Goal: Task Accomplishment & Management: Manage account settings

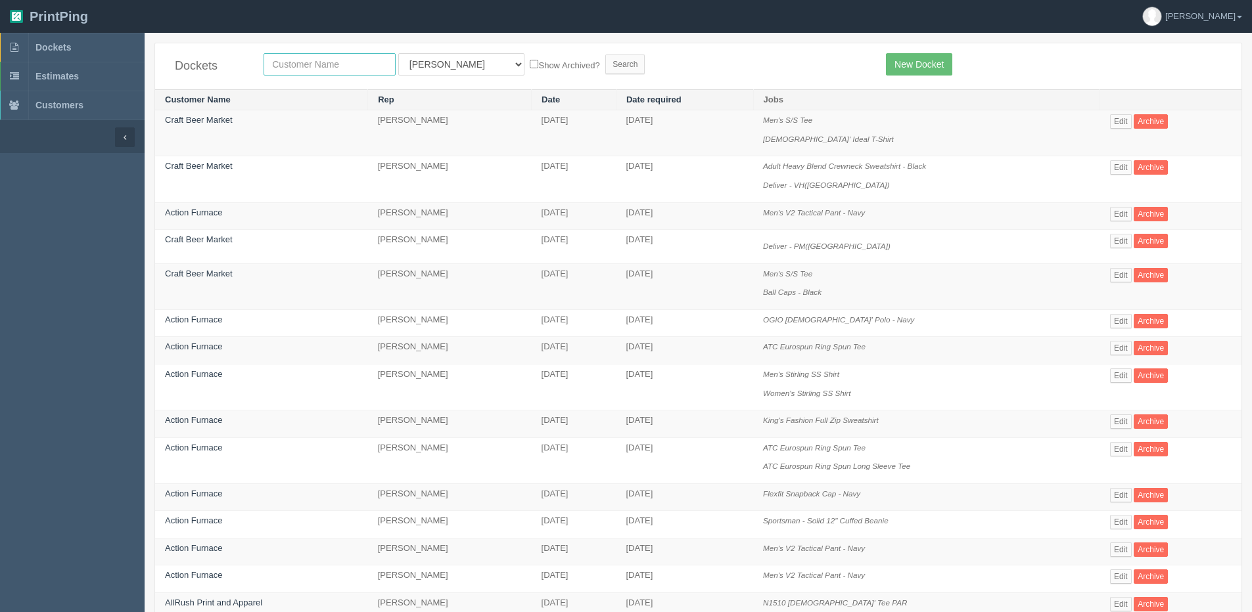
click at [320, 70] on input "text" at bounding box center [329, 64] width 132 height 22
type input "AllRush"
drag, startPoint x: 522, startPoint y: 61, endPoint x: 562, endPoint y: 64, distance: 40.2
click at [530, 62] on label "Show Archived?" at bounding box center [565, 64] width 70 height 15
click at [530, 62] on input "Show Archived?" at bounding box center [534, 64] width 9 height 9
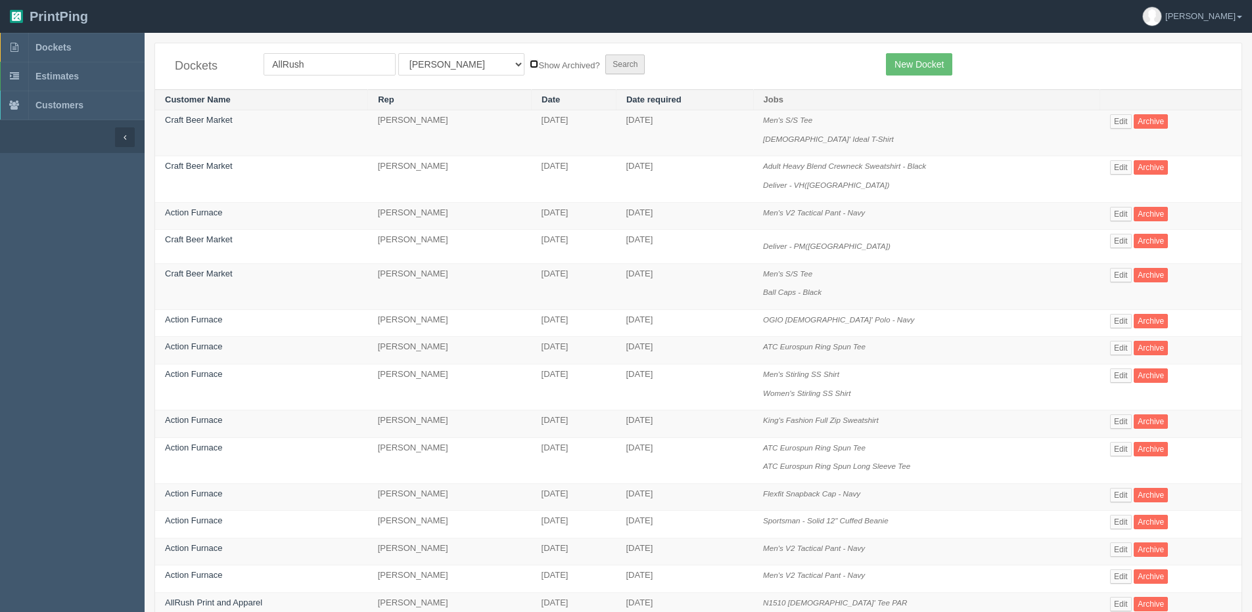
checkbox input "true"
click at [590, 73] on form "AllRush All Users Ali Amy Ankit Ankit Anver Arif Dan Designer4 France Greg Greg…" at bounding box center [564, 64] width 602 height 22
click at [605, 70] on input "Search" at bounding box center [624, 65] width 39 height 20
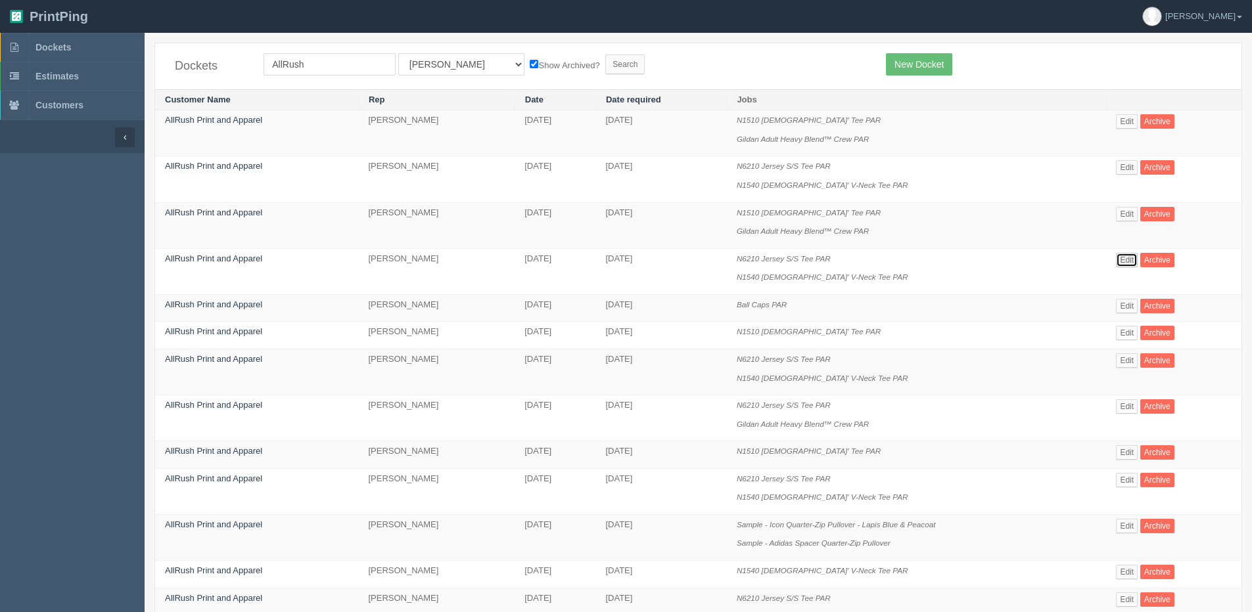
click at [1127, 260] on link "Edit" at bounding box center [1127, 260] width 22 height 14
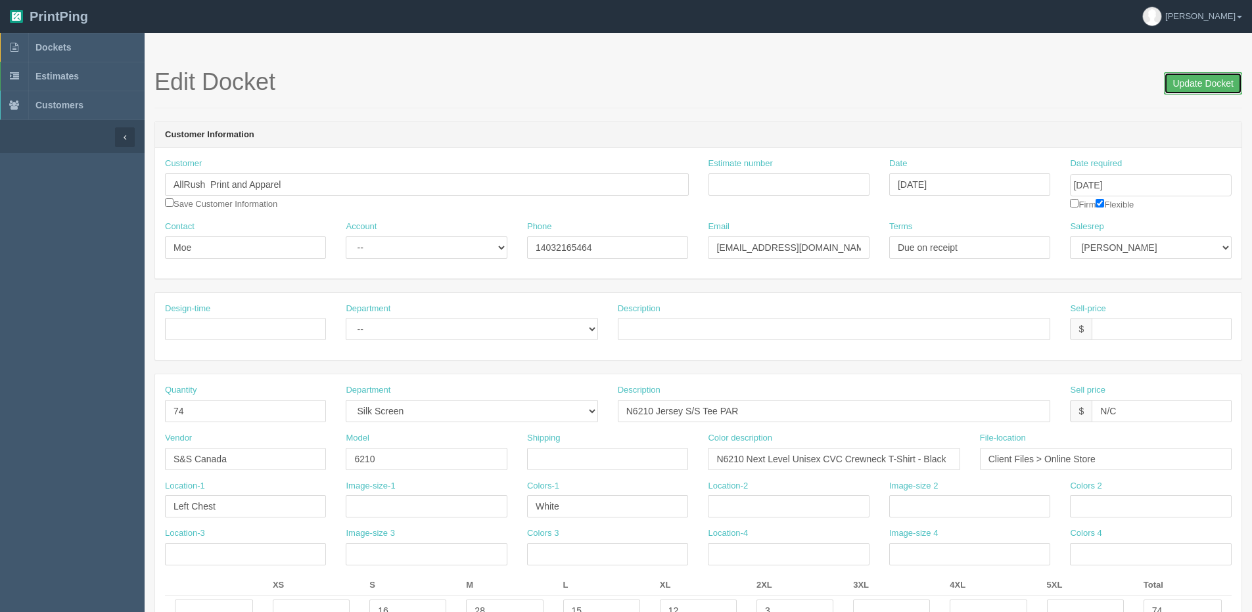
click at [1184, 94] on input "Update Docket" at bounding box center [1203, 83] width 78 height 22
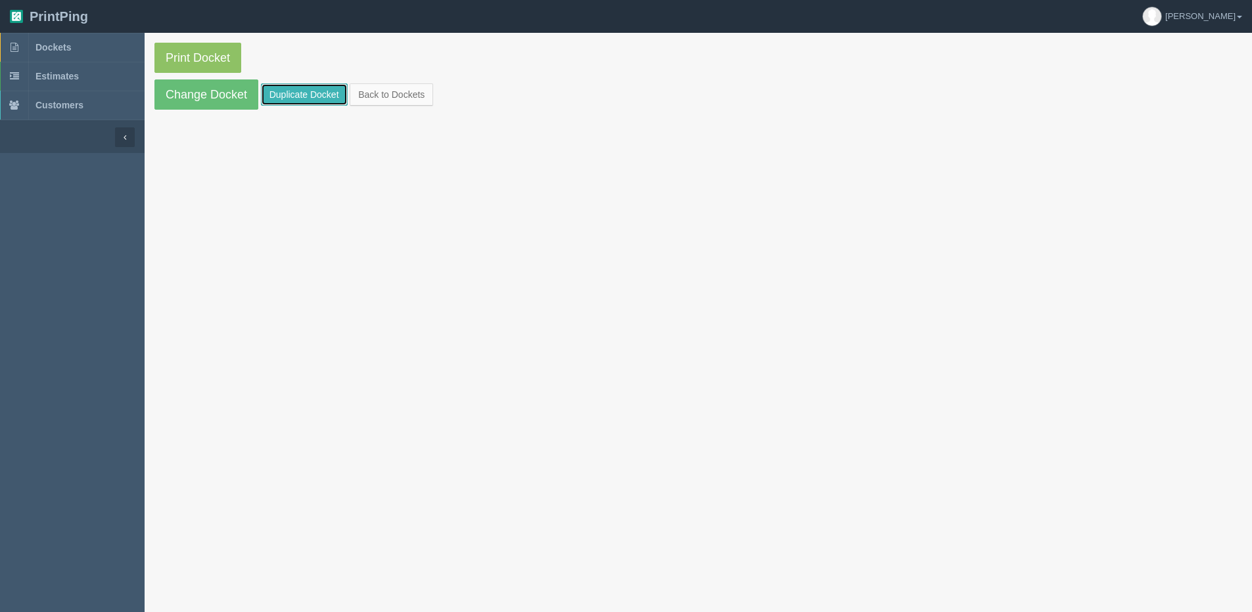
click at [297, 90] on link "Duplicate Docket" at bounding box center [304, 94] width 87 height 22
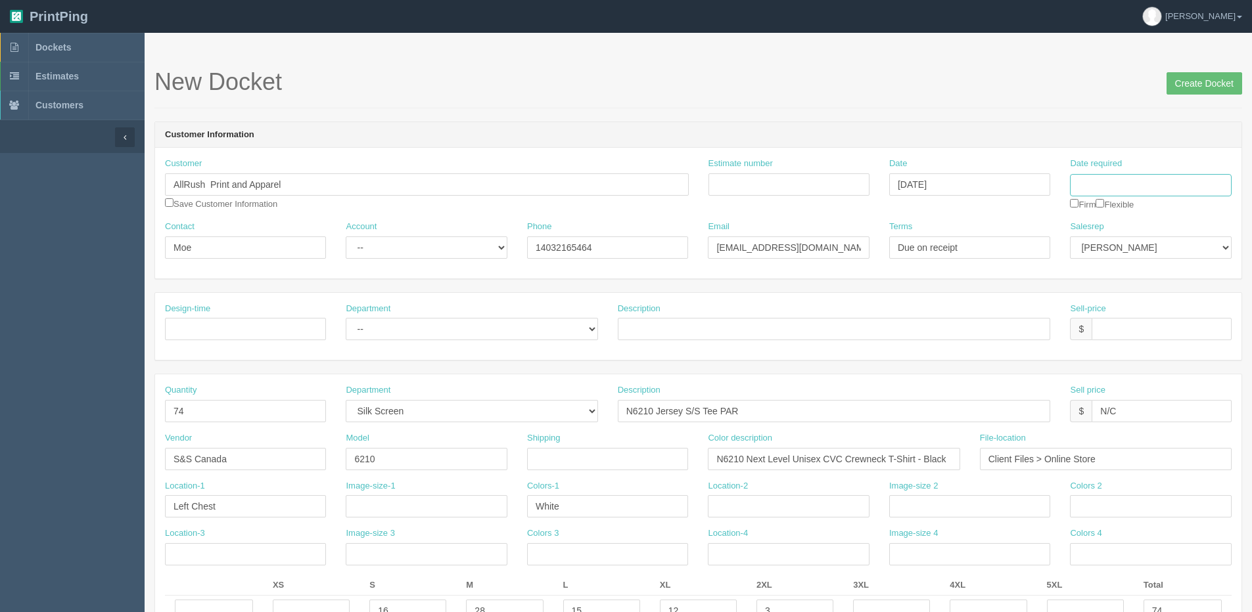
click at [1097, 184] on input "Date required" at bounding box center [1150, 185] width 161 height 22
click at [1087, 373] on th "Today" at bounding box center [1134, 367] width 122 height 19
click at [1166, 277] on td "12" at bounding box center [1170, 273] width 16 height 19
type input "[DATE]"
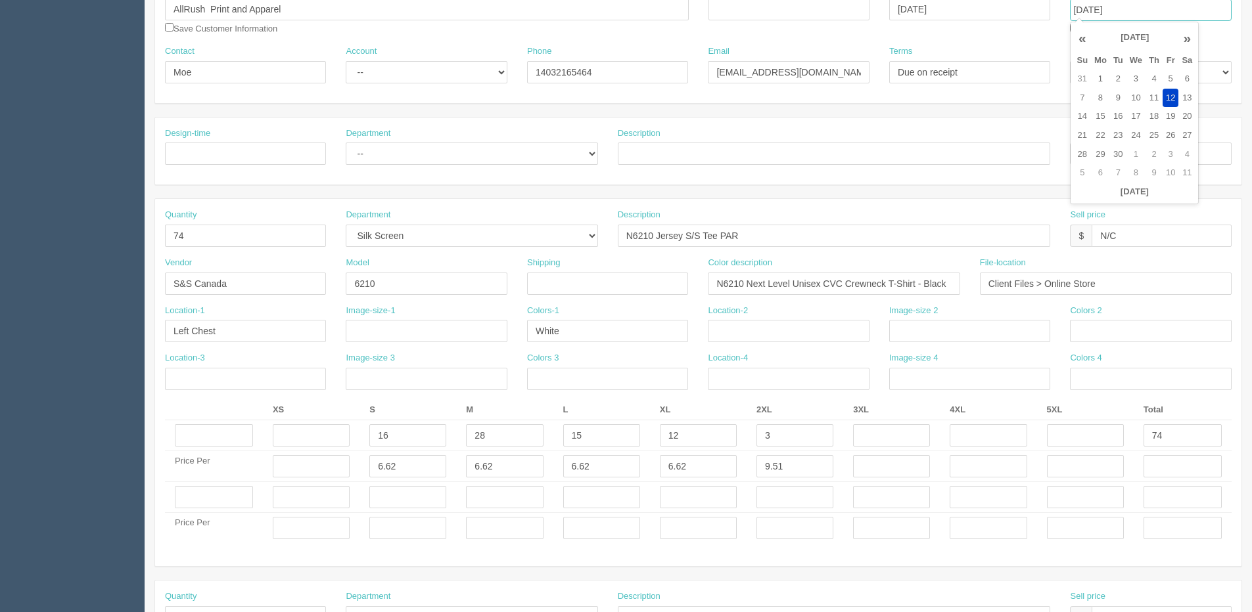
scroll to position [263, 0]
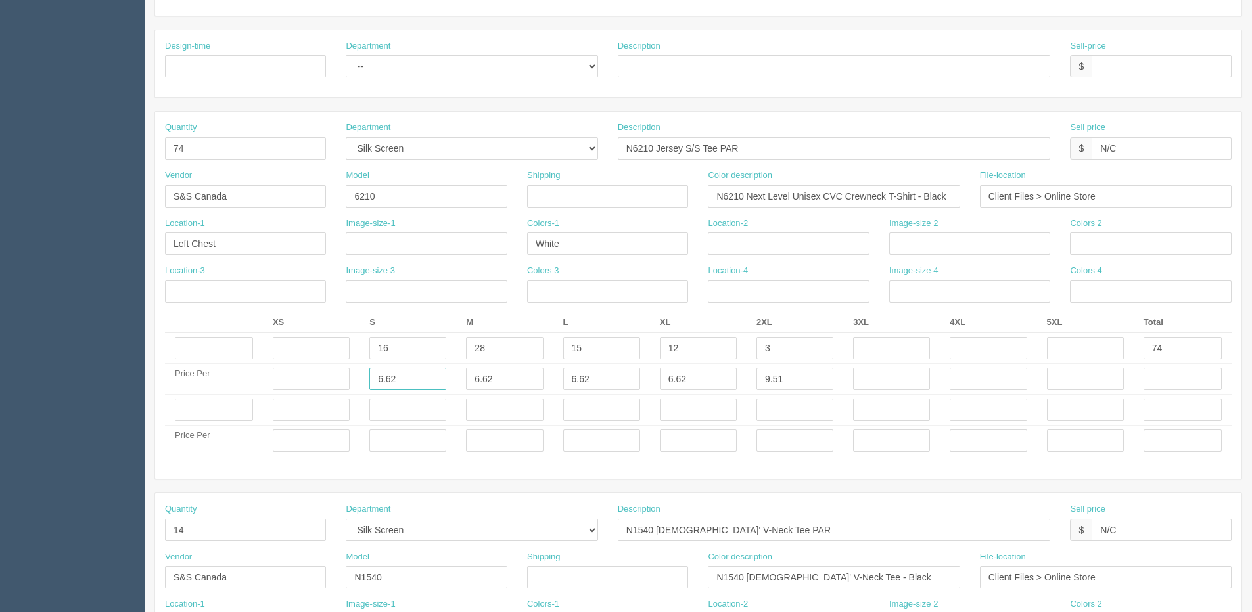
drag, startPoint x: 353, startPoint y: 388, endPoint x: 92, endPoint y: 345, distance: 265.1
click at [65, 426] on section "Dockets Estimates Customers" at bounding box center [626, 408] width 1252 height 1276
click at [382, 353] on input "16" at bounding box center [407, 348] width 77 height 22
drag, startPoint x: 181, startPoint y: 376, endPoint x: 189, endPoint y: 376, distance: 7.9
click at [177, 378] on tbody "16 28 15 12 3 74 Price Per 6.62 6.62 6.62 6.62 9.51 Price Per" at bounding box center [698, 395] width 1066 height 124
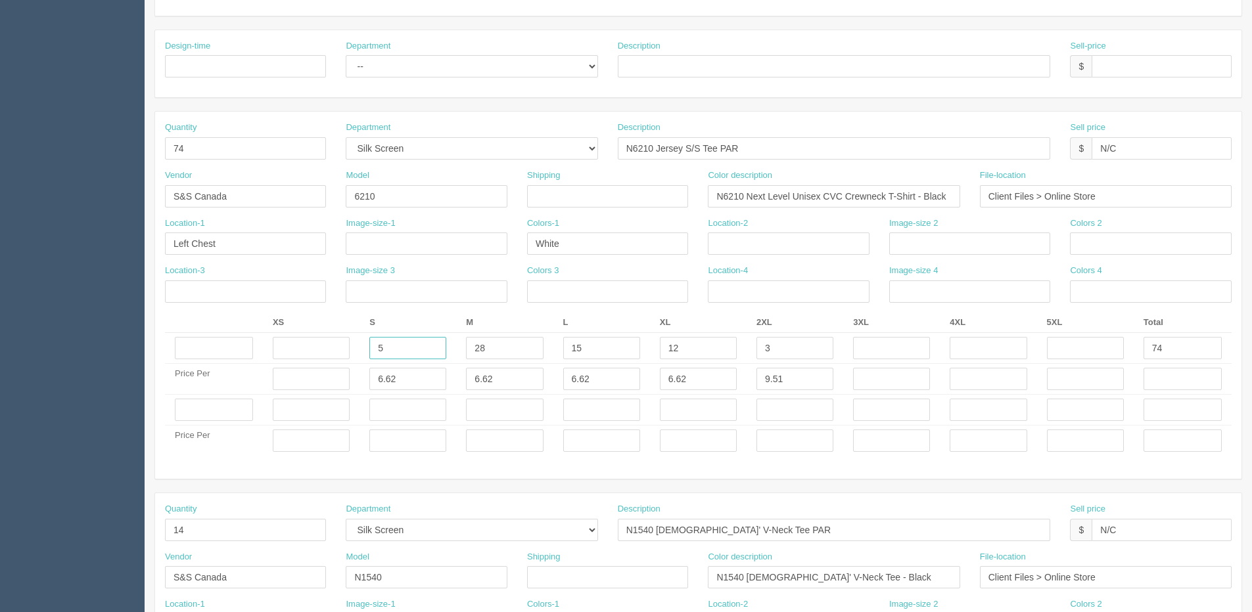
type input "5"
type input "20"
type input "5"
drag, startPoint x: 773, startPoint y: 390, endPoint x: 668, endPoint y: 404, distance: 106.1
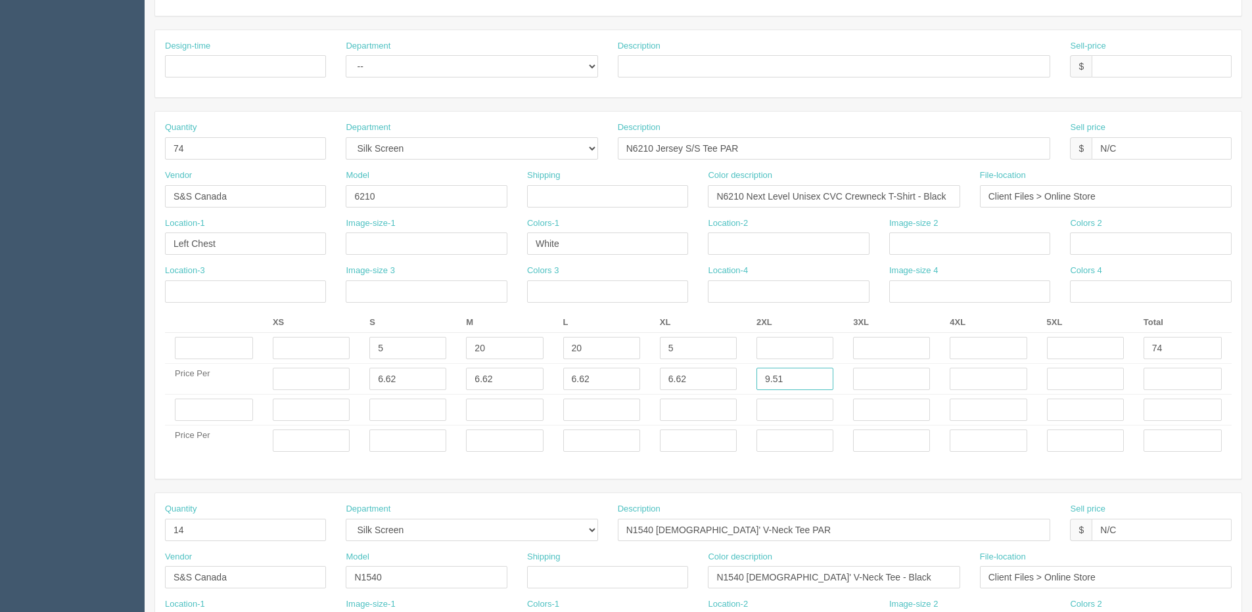
click at [671, 404] on tbody "5 20 20 5 74 Price Per 6.62 6.62 6.62 6.62 9.51 Price Per" at bounding box center [698, 395] width 1066 height 124
drag, startPoint x: 1169, startPoint y: 350, endPoint x: 1091, endPoint y: 345, distance: 79.0
click at [1105, 345] on tr "5 20 20 5 74" at bounding box center [698, 348] width 1066 height 31
type input "50"
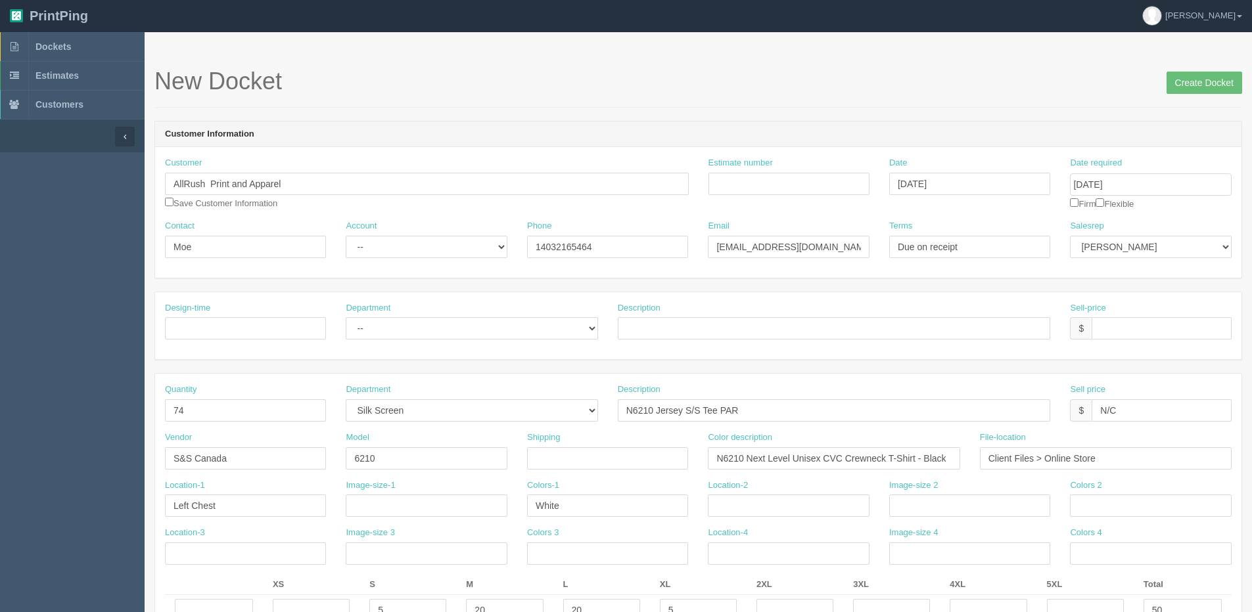
scroll to position [0, 0]
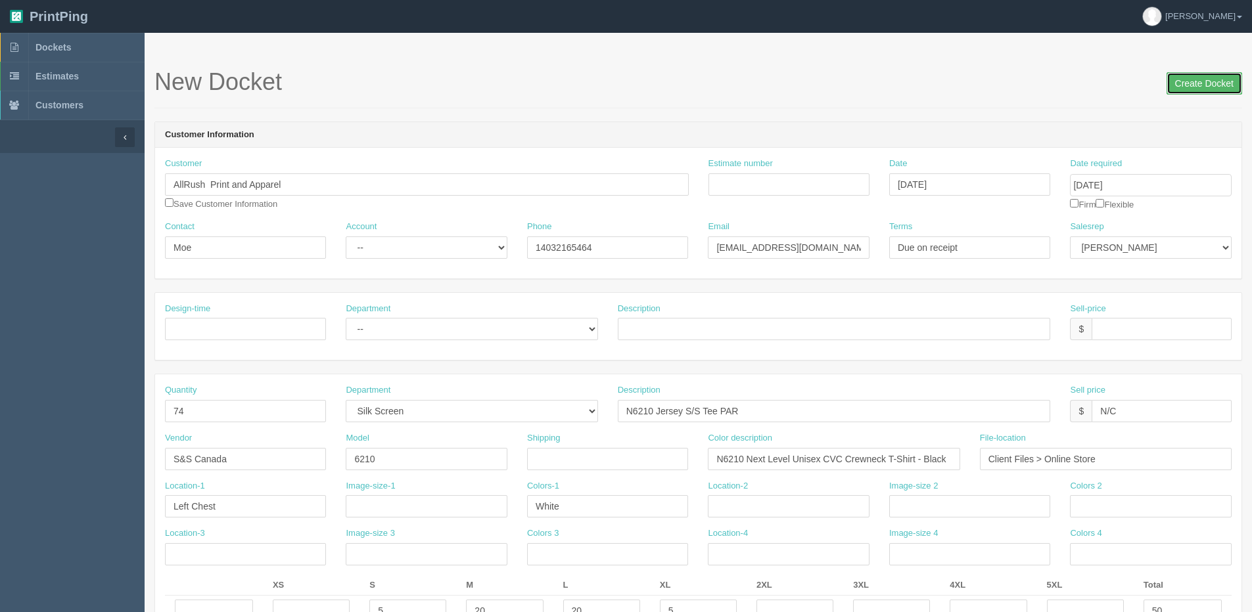
drag, startPoint x: 1179, startPoint y: 91, endPoint x: 1105, endPoint y: 88, distance: 73.7
click at [1174, 90] on input "Create Docket" at bounding box center [1204, 83] width 76 height 22
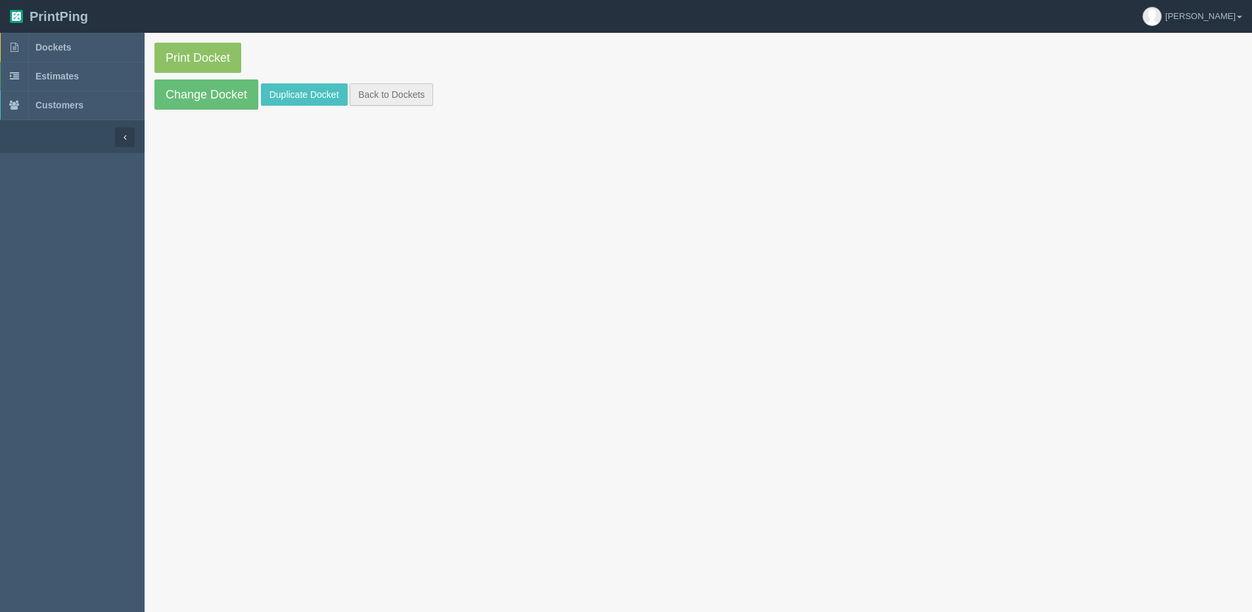
drag, startPoint x: 389, startPoint y: 108, endPoint x: 380, endPoint y: 103, distance: 9.7
click at [388, 107] on section "Print Docket Change Docket Duplicate Docket Back to Dockets" at bounding box center [698, 76] width 1107 height 87
click at [379, 98] on link "Back to Dockets" at bounding box center [391, 94] width 83 height 22
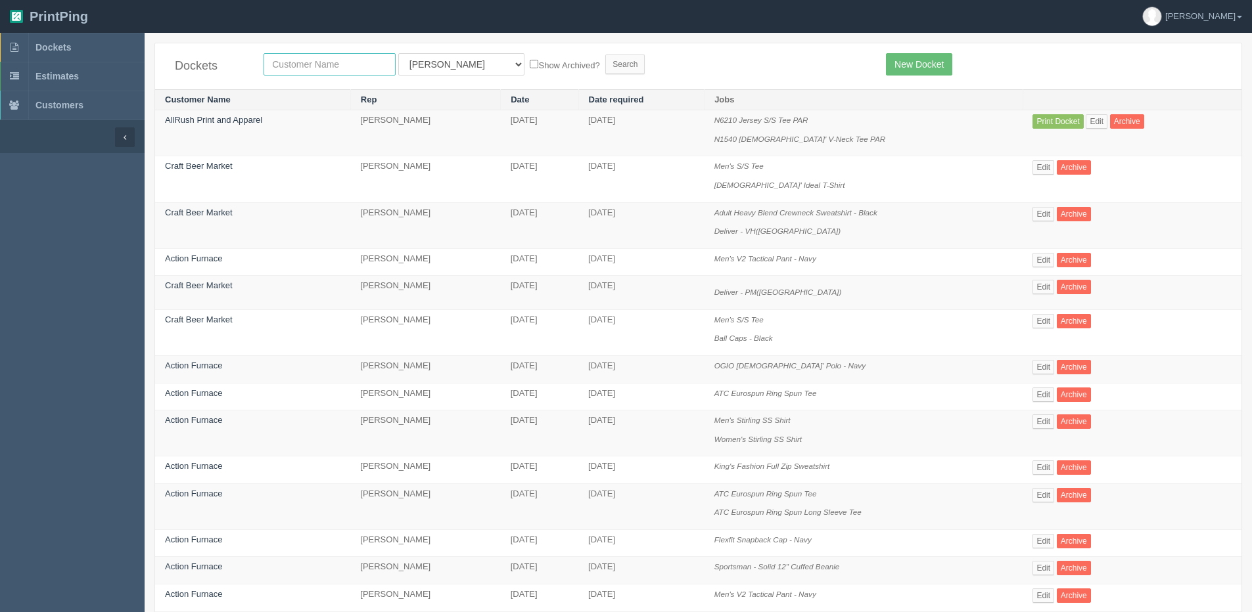
click at [295, 59] on input "text" at bounding box center [329, 64] width 132 height 22
type input "allrush"
click at [605, 55] on input "Search" at bounding box center [624, 65] width 39 height 20
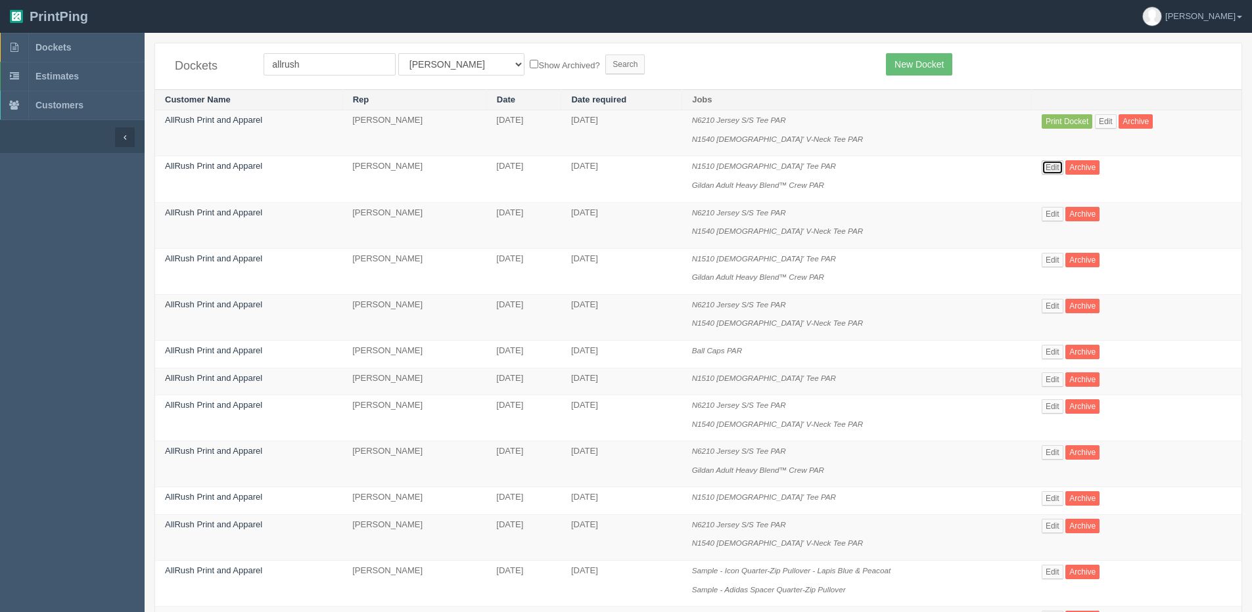
click at [1056, 168] on link "Edit" at bounding box center [1052, 167] width 22 height 14
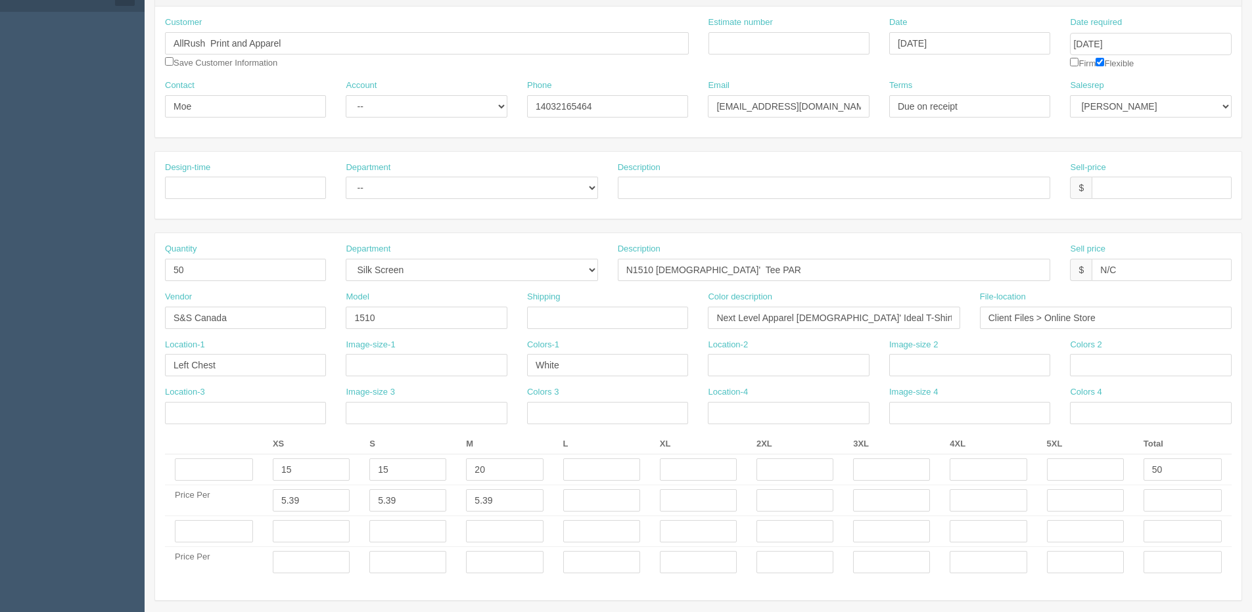
scroll to position [66, 0]
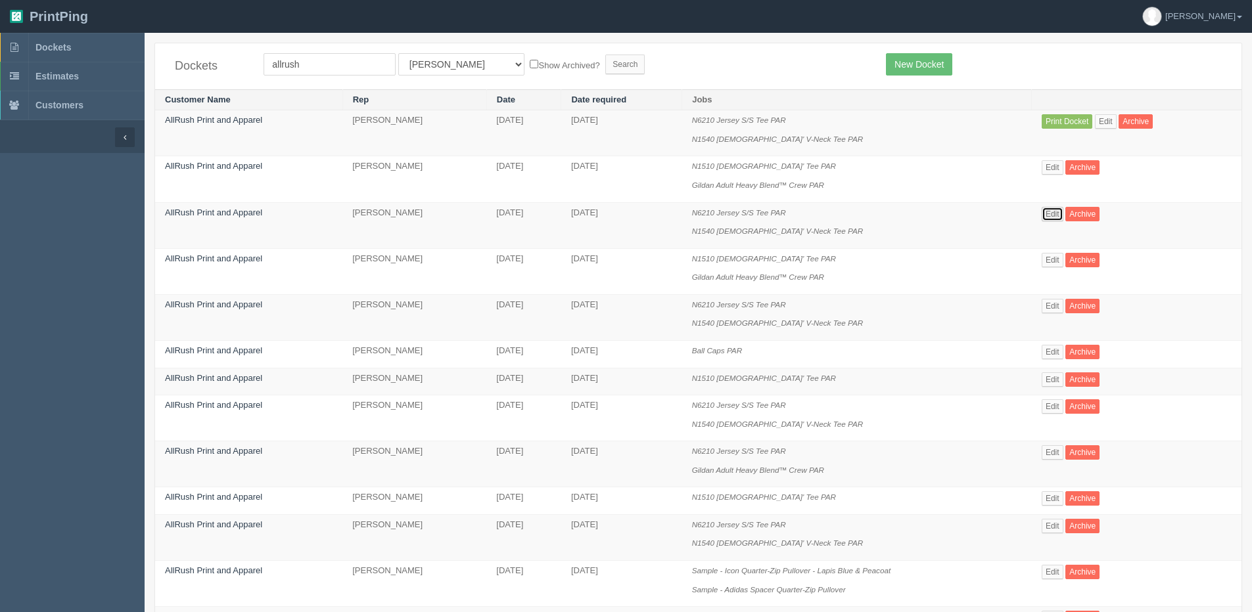
click at [1058, 213] on link "Edit" at bounding box center [1052, 214] width 22 height 14
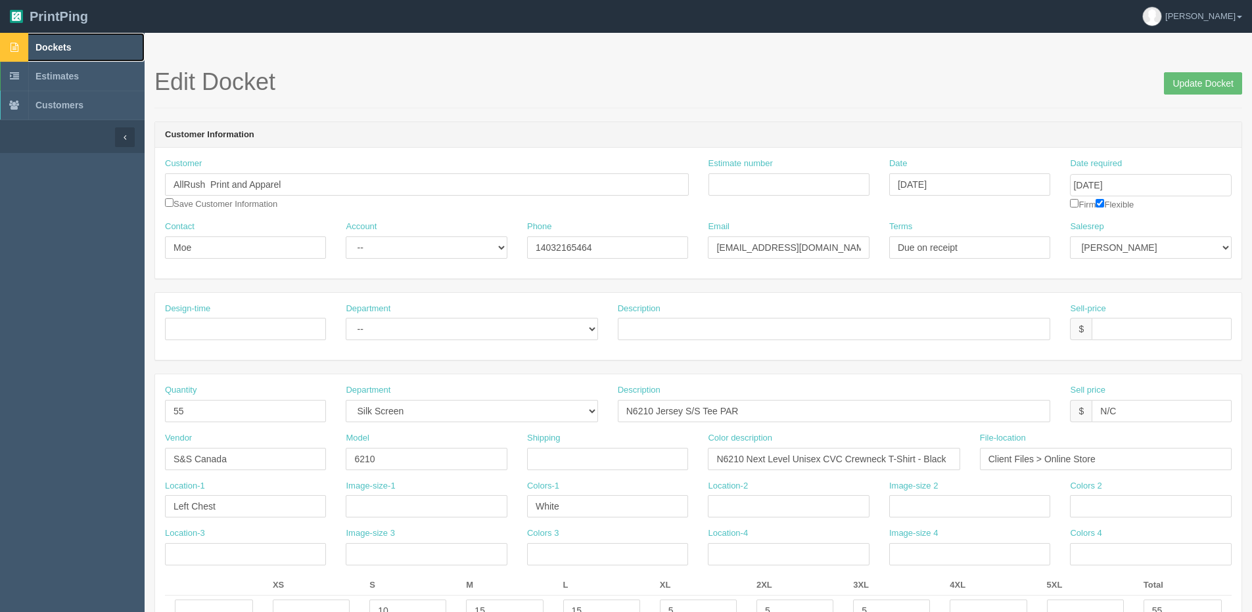
drag, startPoint x: 67, startPoint y: 37, endPoint x: 87, endPoint y: 45, distance: 21.5
click at [67, 37] on link "Dockets" at bounding box center [72, 47] width 145 height 29
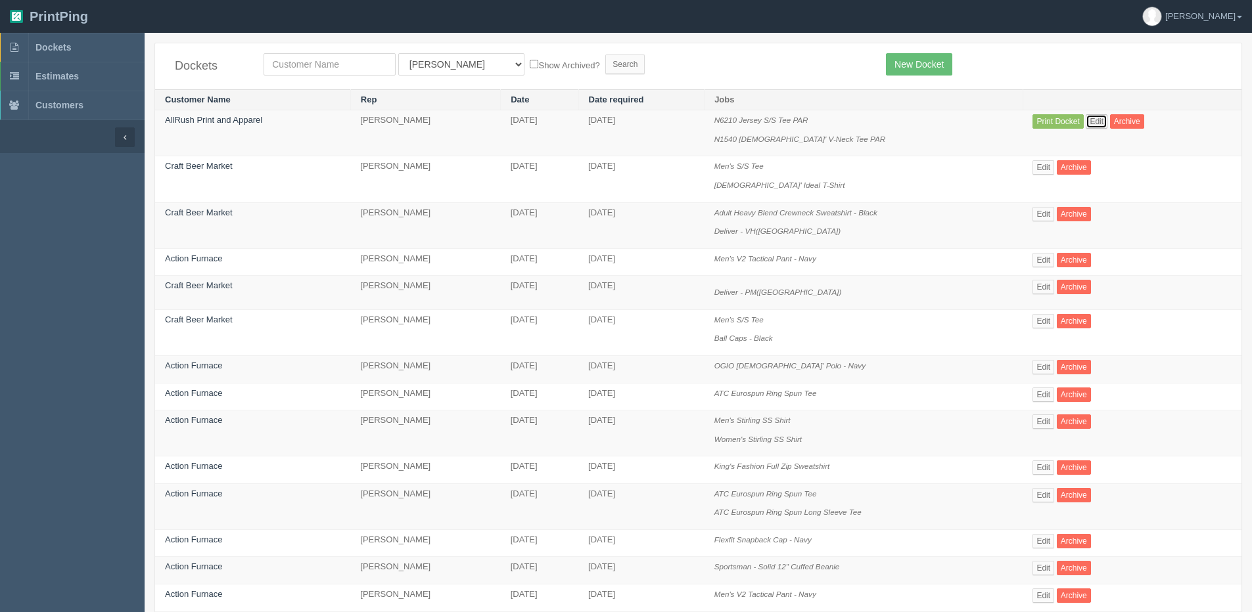
click at [1097, 124] on link "Edit" at bounding box center [1096, 121] width 22 height 14
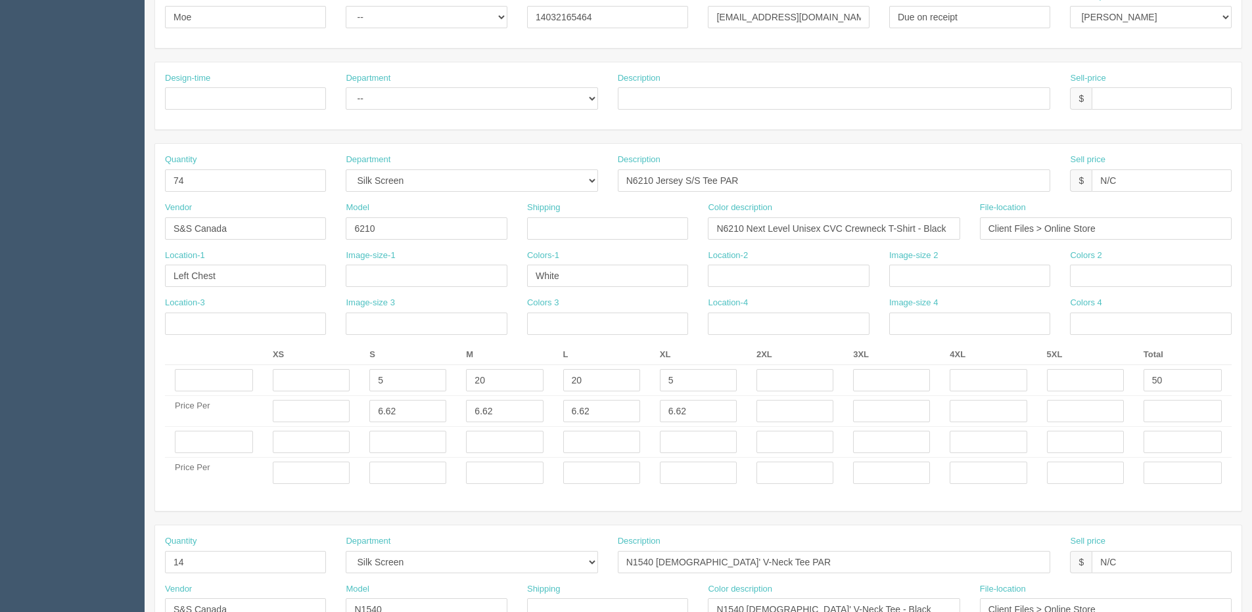
scroll to position [263, 0]
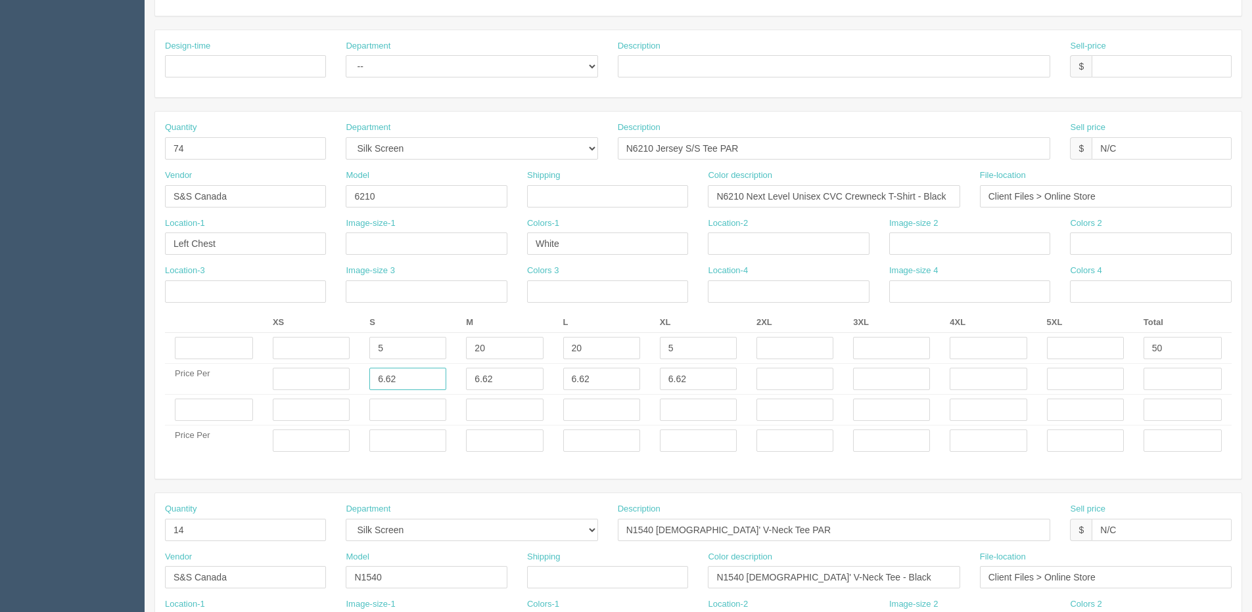
drag, startPoint x: 338, startPoint y: 403, endPoint x: 274, endPoint y: 351, distance: 82.6
click at [292, 398] on tbody "5 20 20 5 50 Price Per 6.62 6.62 6.62 6.62 Price Per" at bounding box center [698, 395] width 1066 height 124
type input "7.45"
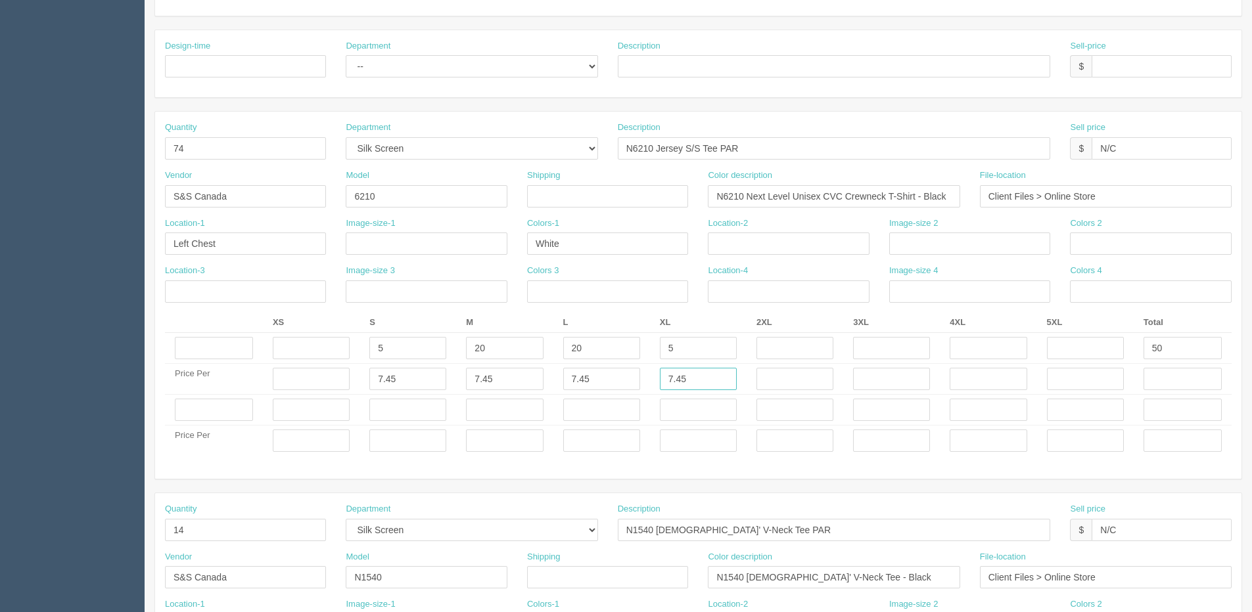
type input "7.45"
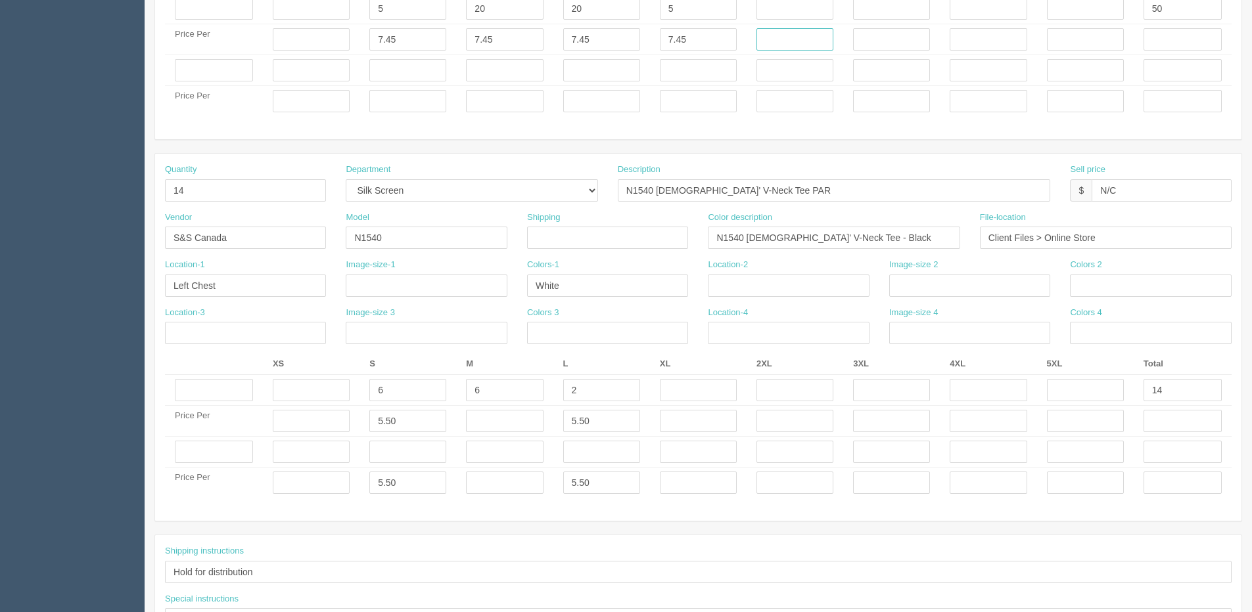
scroll to position [657, 0]
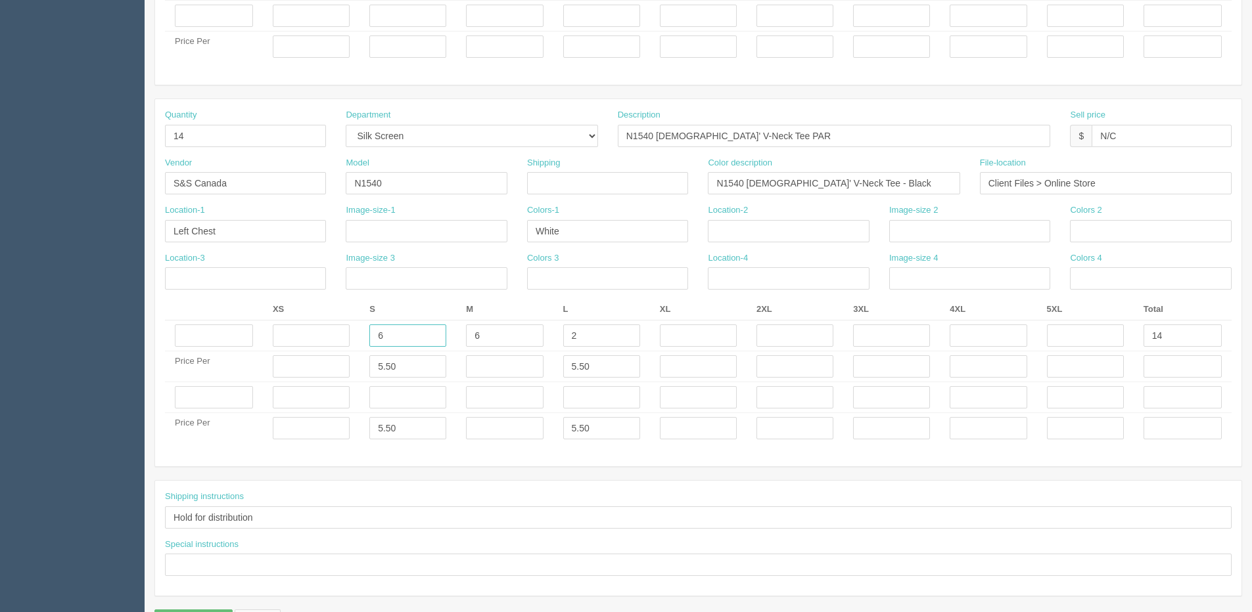
drag, startPoint x: 277, startPoint y: 334, endPoint x: 246, endPoint y: 323, distance: 32.0
click at [258, 331] on tr "6 6 2 14" at bounding box center [698, 336] width 1066 height 31
type input "5"
click at [314, 363] on input "text" at bounding box center [311, 366] width 77 height 22
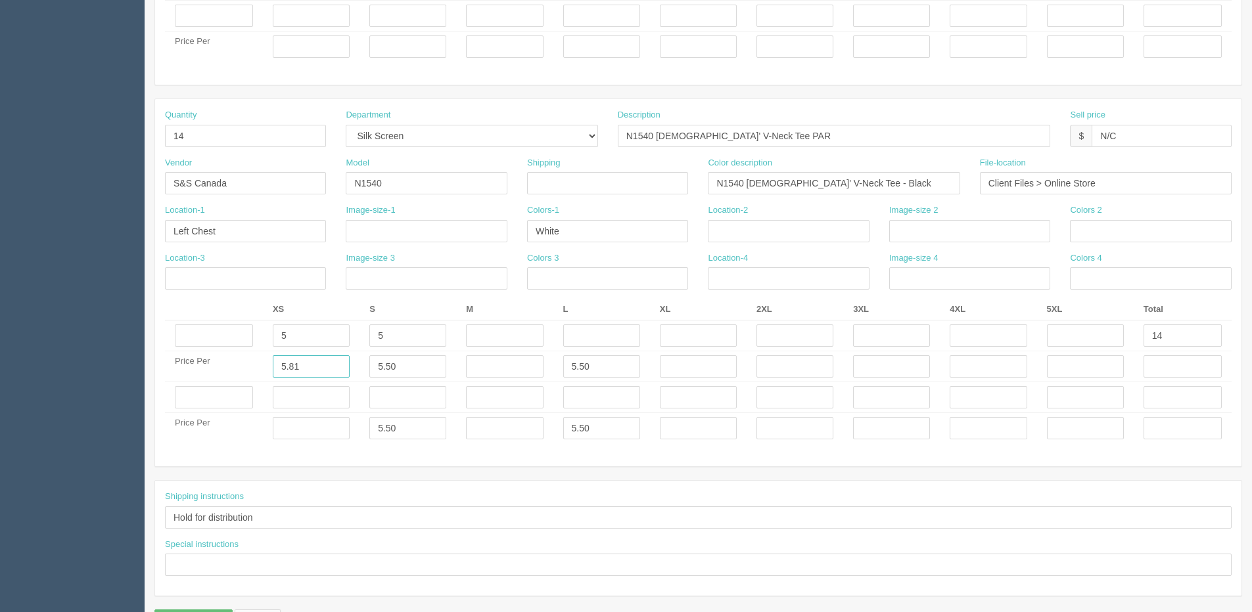
type input "5.81"
drag, startPoint x: 422, startPoint y: 430, endPoint x: 255, endPoint y: 430, distance: 167.5
click at [319, 430] on tr "Price Per 5.50 5.50" at bounding box center [698, 428] width 1066 height 31
click at [335, 438] on input "text" at bounding box center [311, 428] width 77 height 22
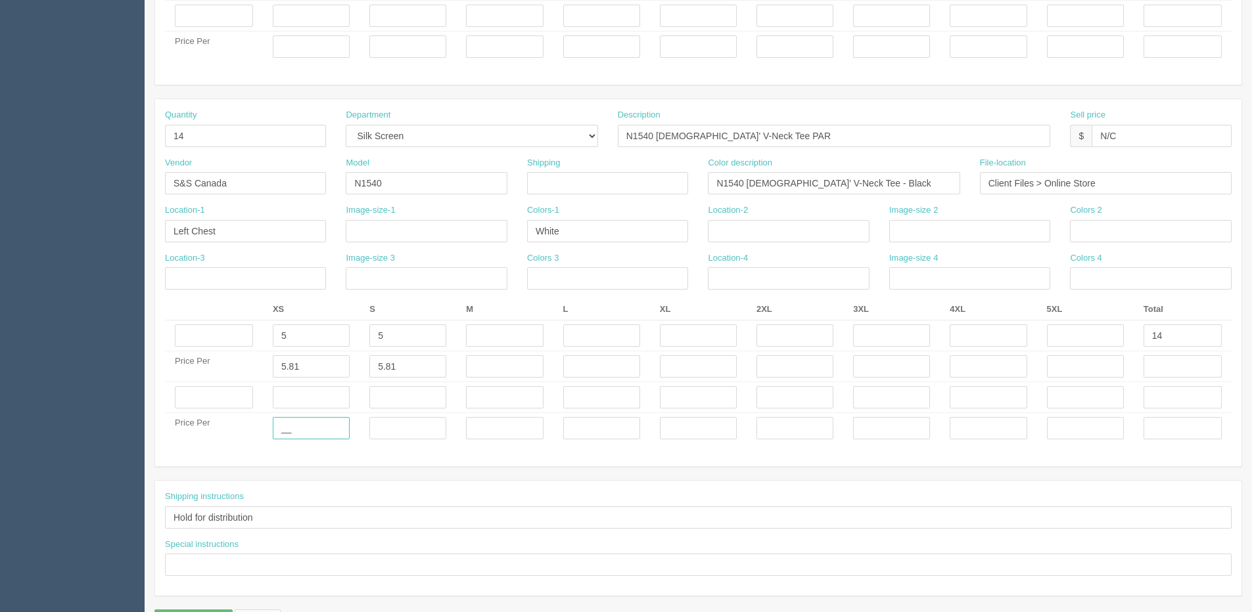
type input "__"
type input "___"
drag, startPoint x: 1198, startPoint y: 336, endPoint x: 977, endPoint y: 350, distance: 221.9
click at [1005, 346] on tr "5 5 14" at bounding box center [698, 336] width 1066 height 31
type input "10"
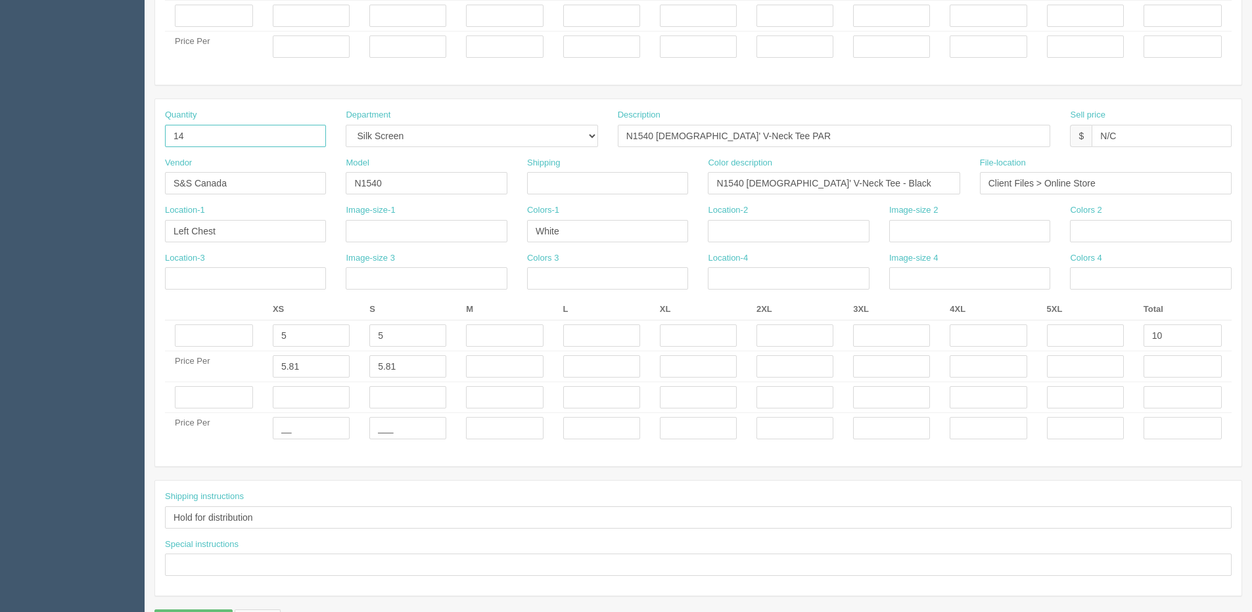
drag, startPoint x: 210, startPoint y: 139, endPoint x: 43, endPoint y: 139, distance: 166.9
click at [55, 139] on section "Dockets Estimates Customers" at bounding box center [626, 14] width 1252 height 1276
type input "10"
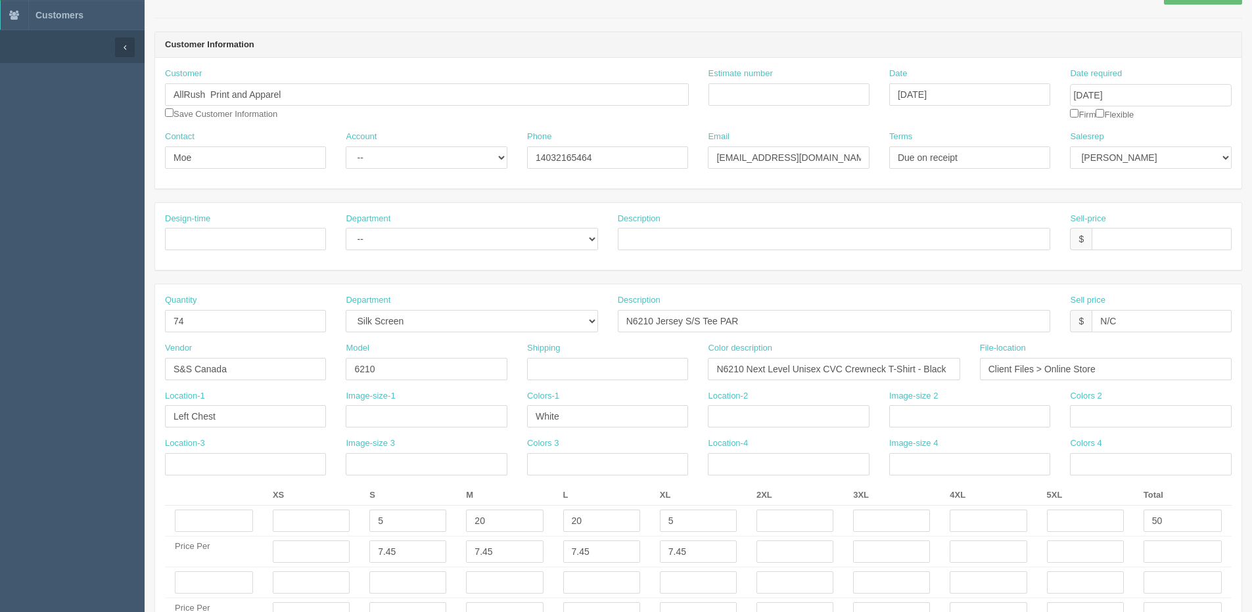
scroll to position [0, 0]
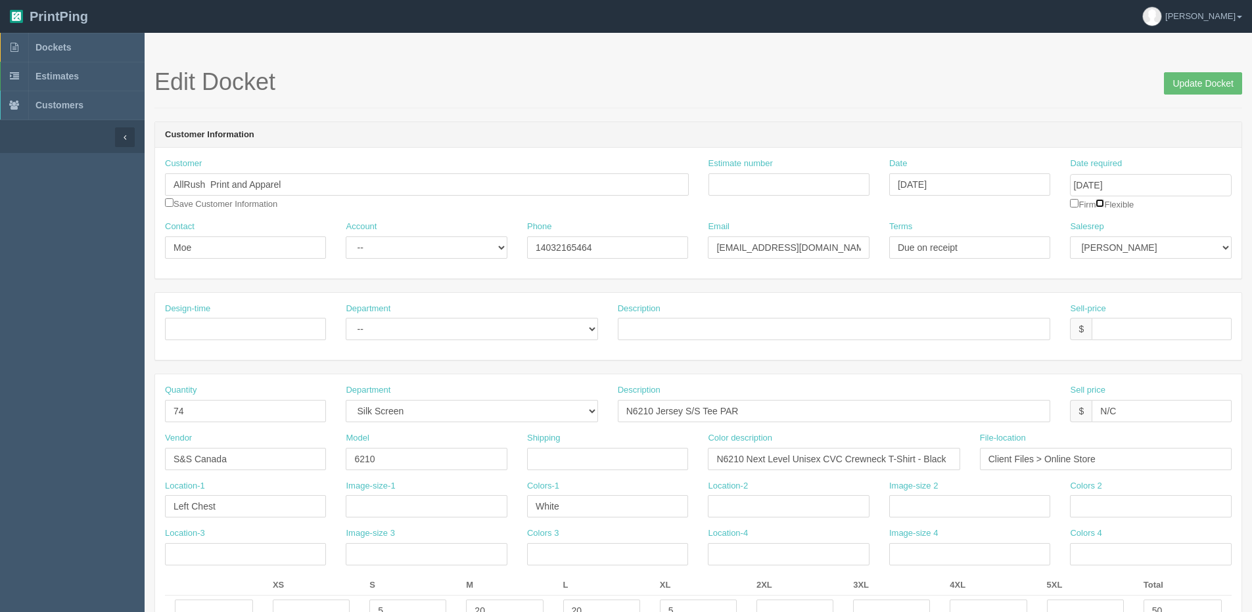
click at [1104, 207] on input "checkbox" at bounding box center [1099, 203] width 9 height 9
checkbox input "true"
click at [1187, 85] on input "Update Docket" at bounding box center [1203, 83] width 78 height 22
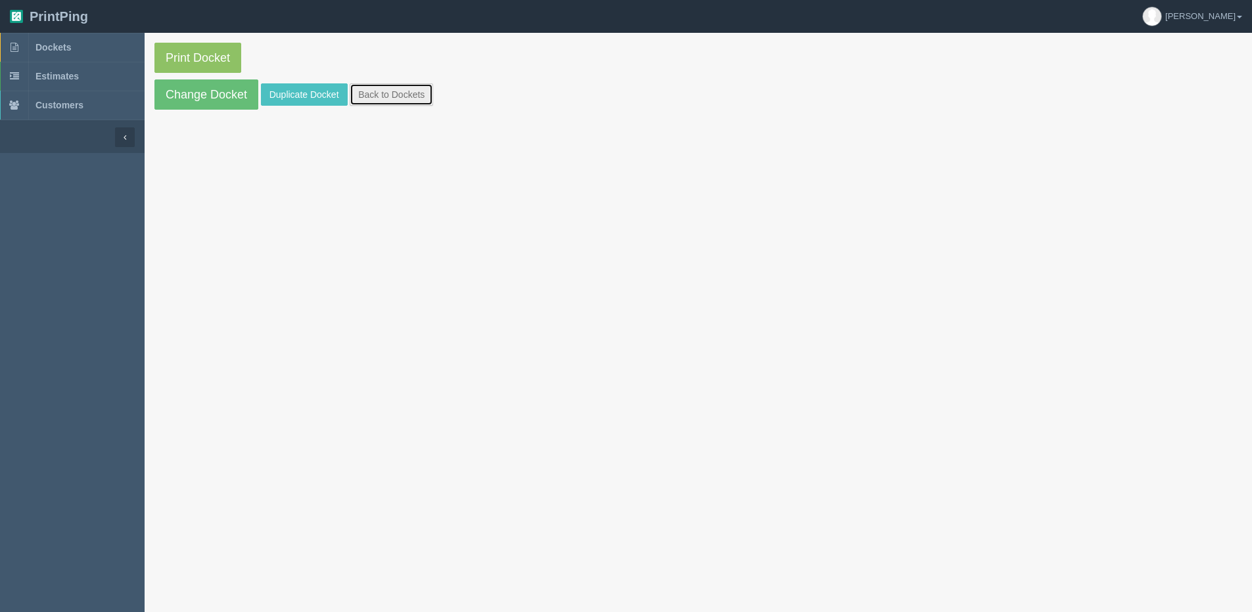
click at [403, 89] on link "Back to Dockets" at bounding box center [391, 94] width 83 height 22
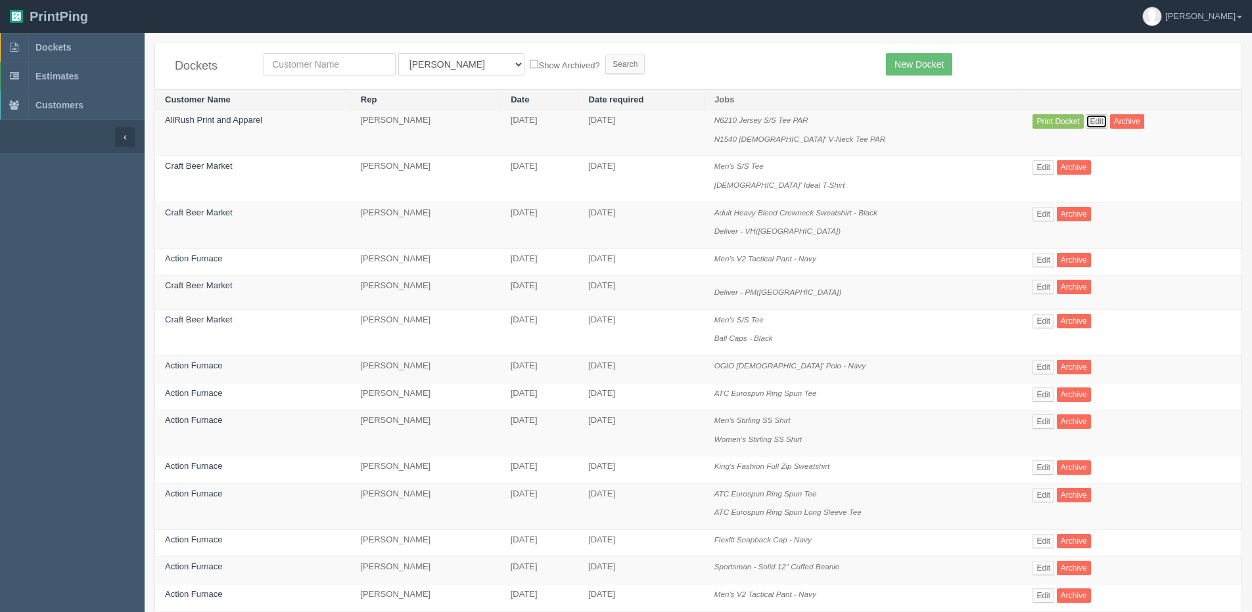
click at [1106, 119] on link "Edit" at bounding box center [1096, 121] width 22 height 14
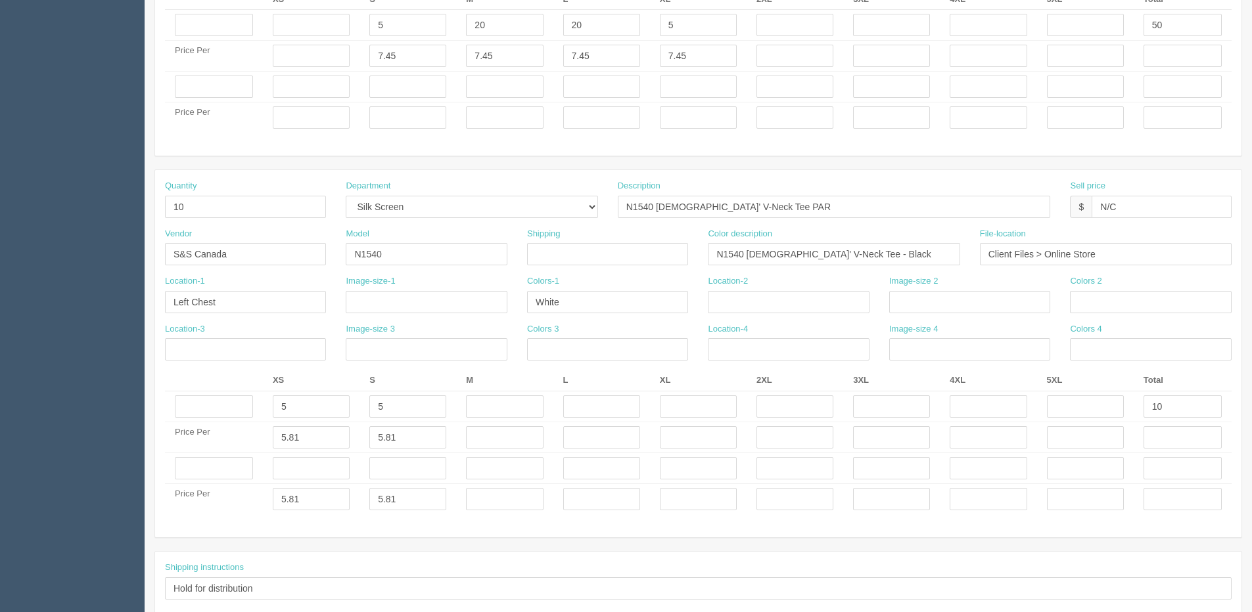
scroll to position [591, 0]
drag, startPoint x: 303, startPoint y: 398, endPoint x: 124, endPoint y: 396, distance: 178.7
click at [152, 397] on section "Edit Docket Update Docket Customer Information Customer AllRush Print and Appar…" at bounding box center [698, 80] width 1107 height 1276
drag, startPoint x: 244, startPoint y: 443, endPoint x: 204, endPoint y: 445, distance: 40.8
click at [204, 445] on tr "Price Per 5.81 5.81" at bounding box center [698, 432] width 1066 height 31
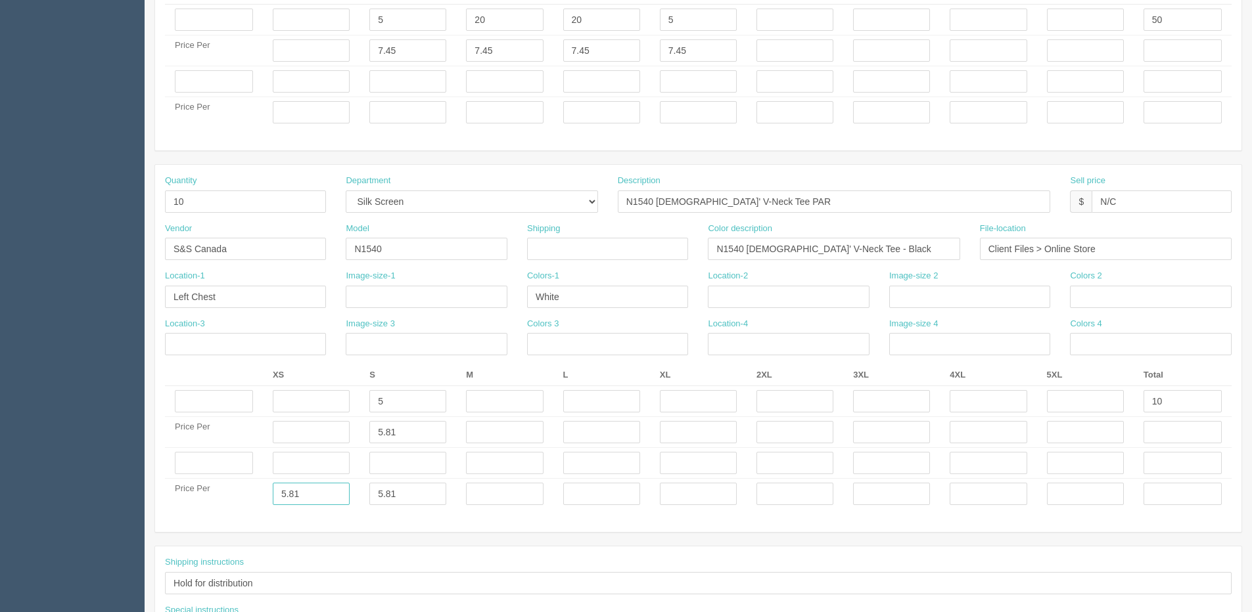
drag, startPoint x: 298, startPoint y: 499, endPoint x: 181, endPoint y: 499, distance: 116.9
click at [214, 499] on tr "Price Per 5.81 5.81" at bounding box center [698, 494] width 1066 height 31
click at [496, 397] on input "text" at bounding box center [504, 401] width 77 height 22
type input "10"
drag, startPoint x: 1164, startPoint y: 401, endPoint x: 1023, endPoint y: 405, distance: 141.3
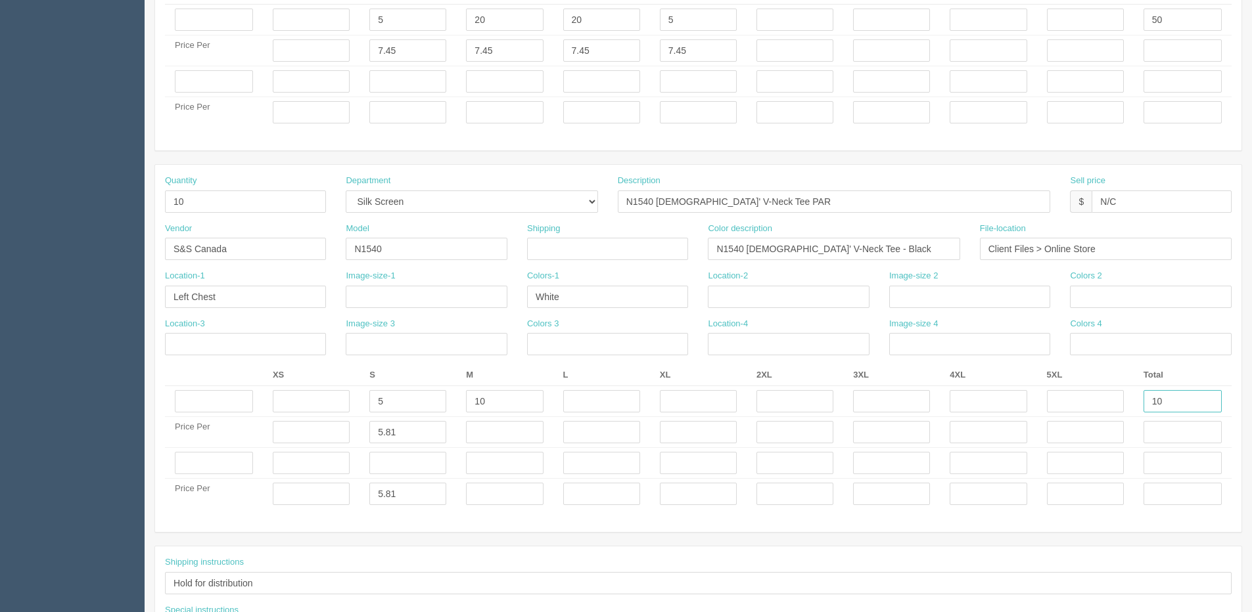
click at [1026, 405] on tr "5 10 10" at bounding box center [698, 401] width 1066 height 31
type input "15"
click at [507, 436] on input "text" at bounding box center [504, 432] width 77 height 22
type input "5.81"
drag, startPoint x: 394, startPoint y: 495, endPoint x: 302, endPoint y: 506, distance: 93.2
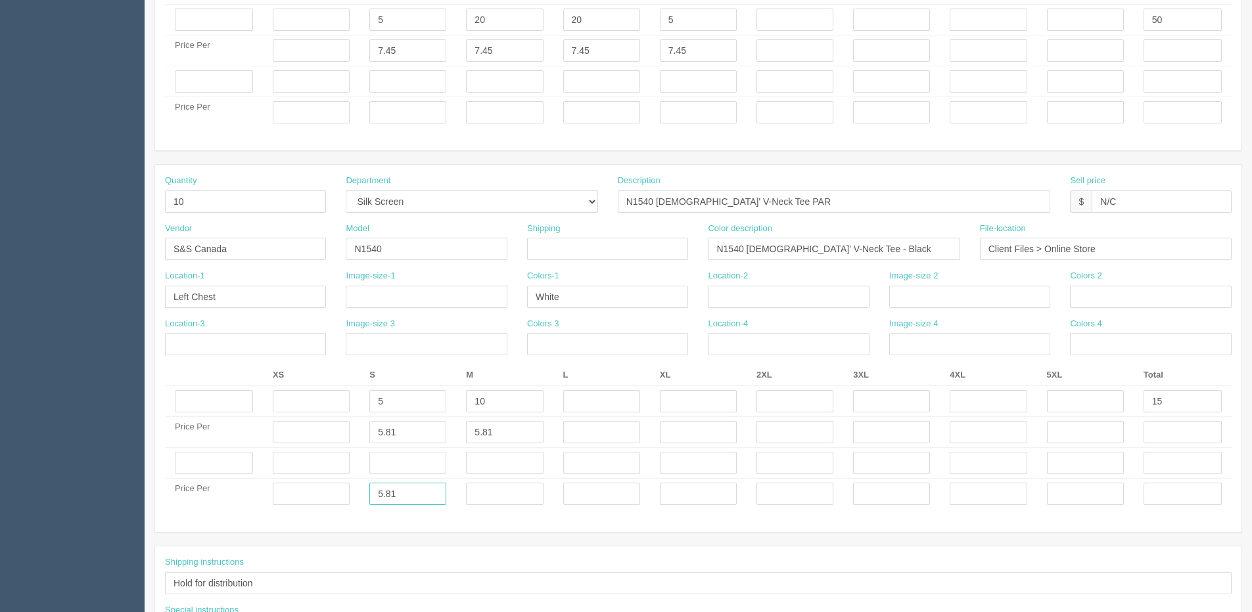
click at [333, 506] on tr "Price Per 5.81" at bounding box center [698, 494] width 1066 height 31
type input "+++"
type input "++++"
drag, startPoint x: 200, startPoint y: 210, endPoint x: -41, endPoint y: 210, distance: 241.8
click at [0, 210] on html "PrintPing Dan Edit account ( dan@arapparel.ca ) Logout Dockets Estimates" at bounding box center [626, 63] width 1252 height 1309
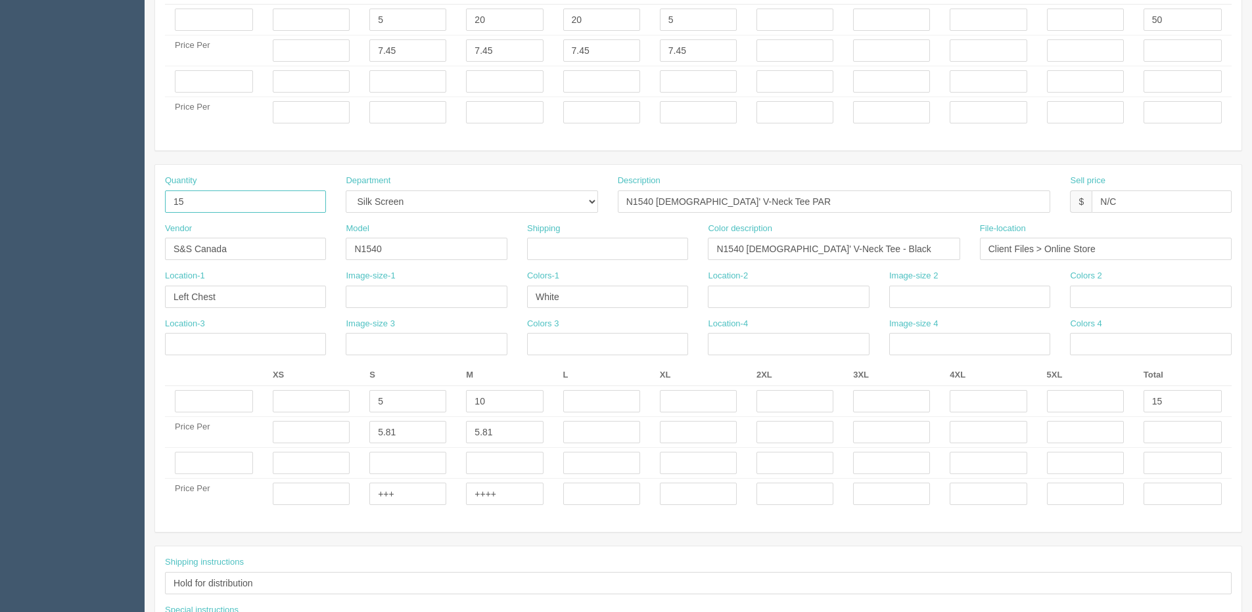
type input "15"
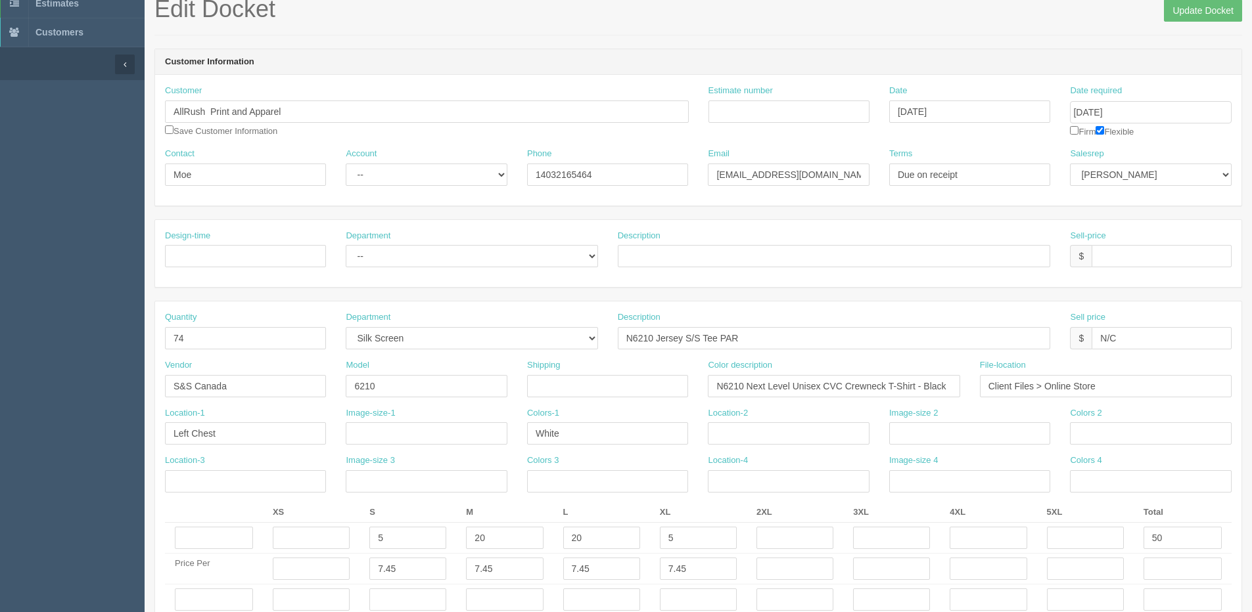
scroll to position [0, 0]
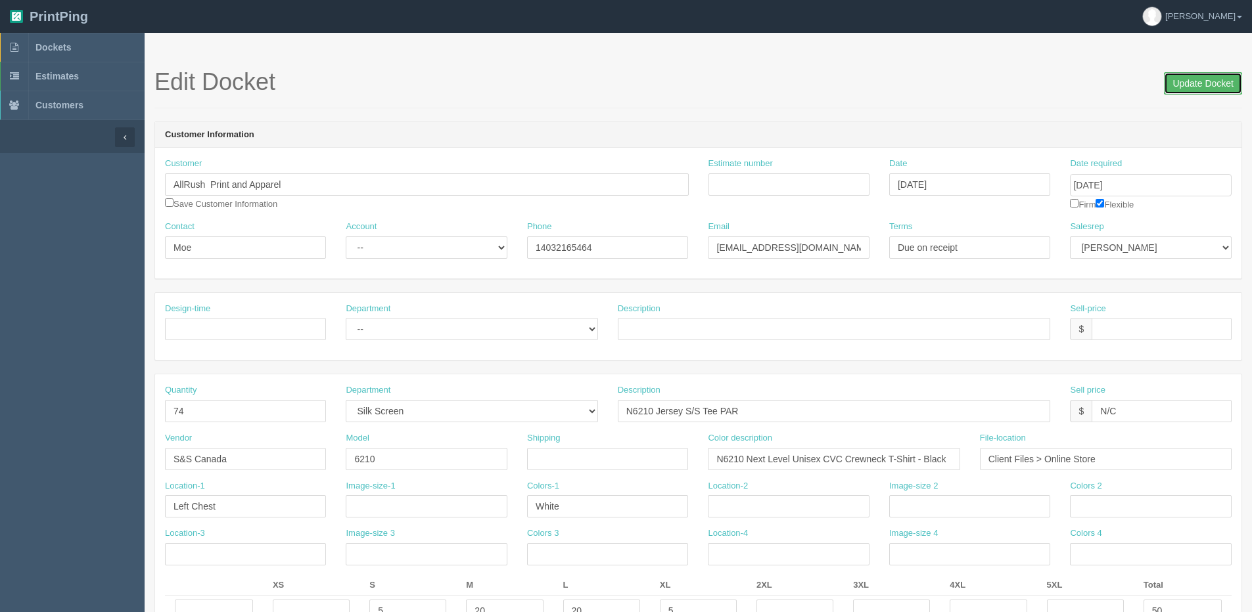
drag, startPoint x: 1198, startPoint y: 82, endPoint x: 1160, endPoint y: 82, distance: 38.1
click at [1198, 82] on input "Update Docket" at bounding box center [1203, 83] width 78 height 22
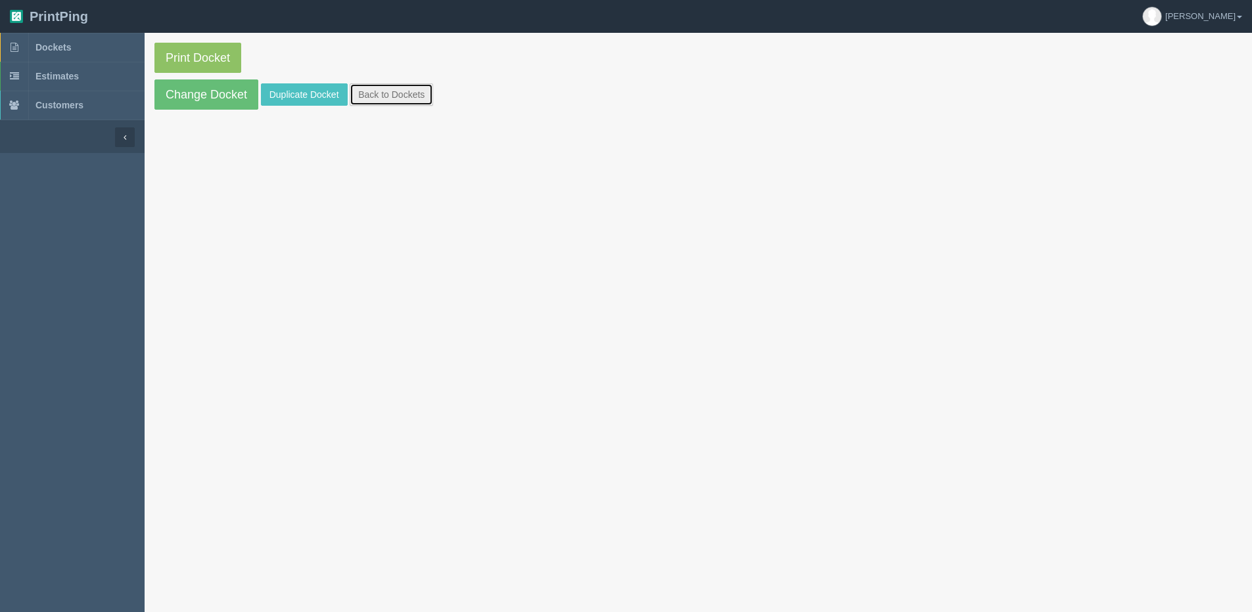
click at [407, 89] on link "Back to Dockets" at bounding box center [391, 94] width 83 height 22
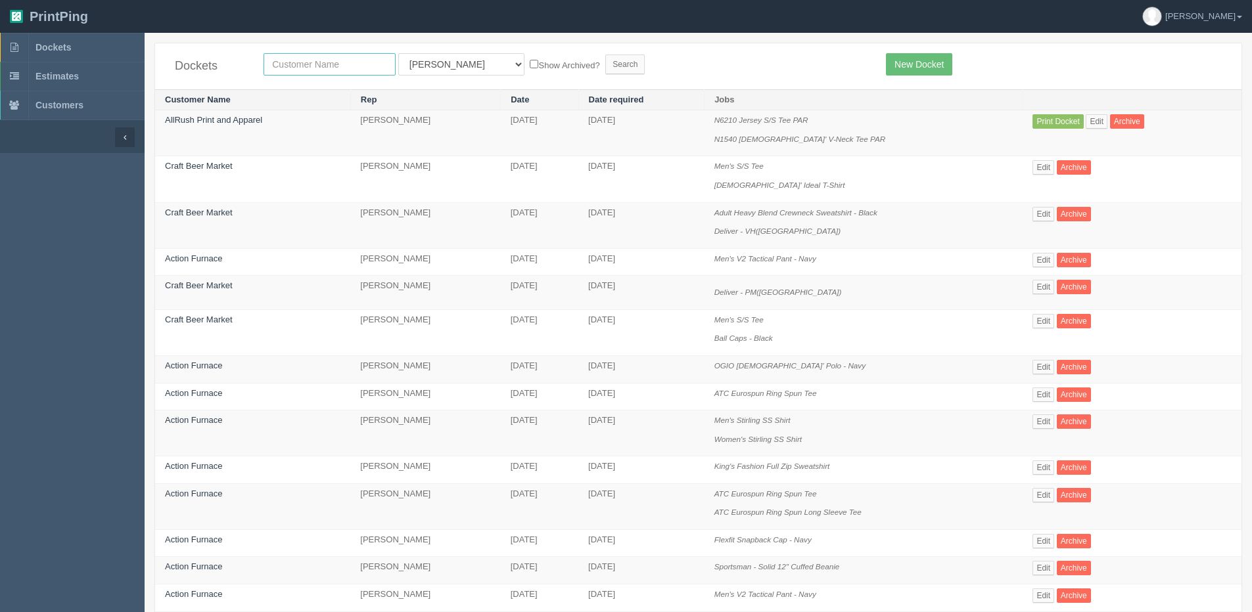
click at [336, 67] on input "text" at bounding box center [329, 64] width 132 height 22
type input "allruah"
click at [605, 55] on input "Search" at bounding box center [624, 65] width 39 height 20
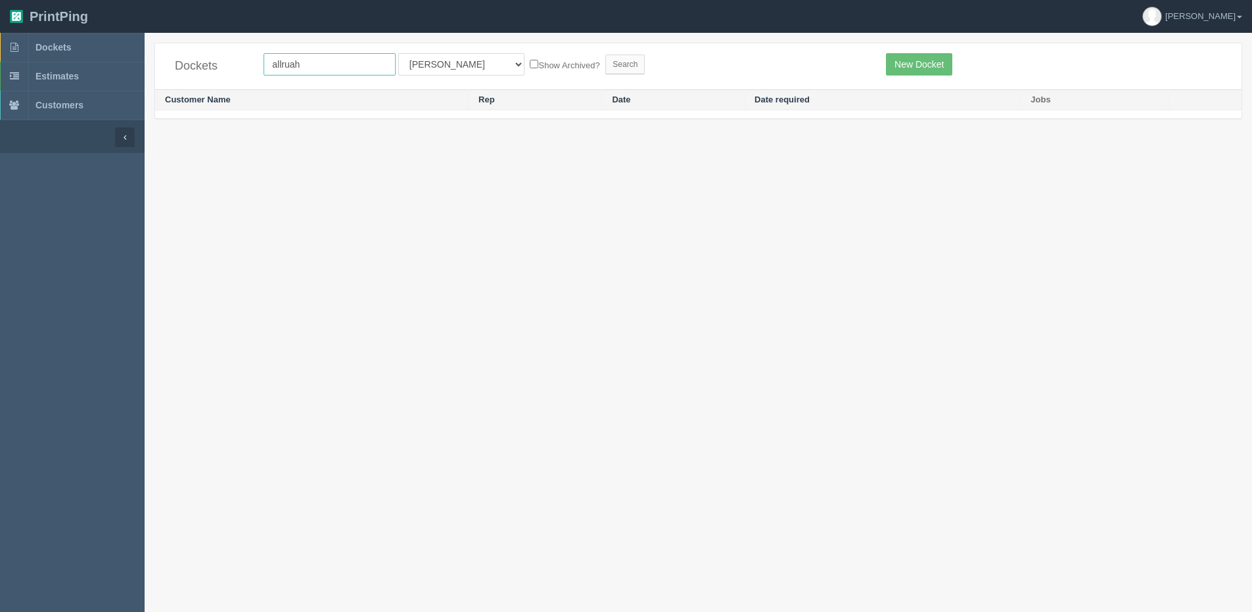
click at [330, 66] on input "allruah" at bounding box center [329, 64] width 132 height 22
type input "allrush"
click at [605, 55] on input "Search" at bounding box center [624, 65] width 39 height 20
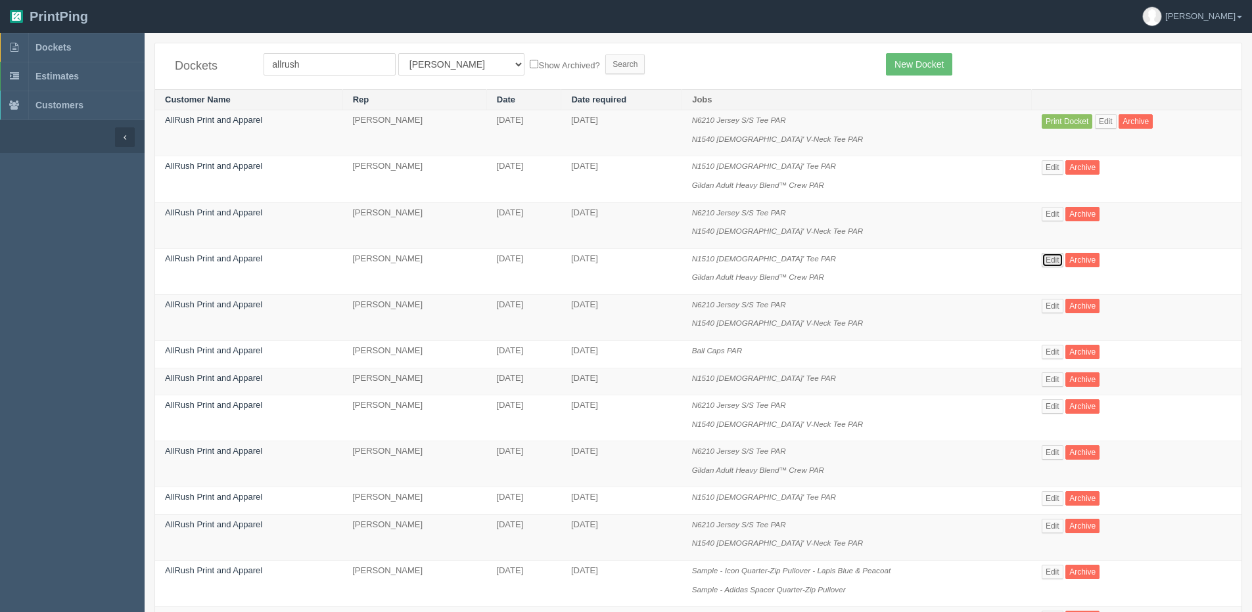
click at [1059, 260] on link "Edit" at bounding box center [1052, 260] width 22 height 14
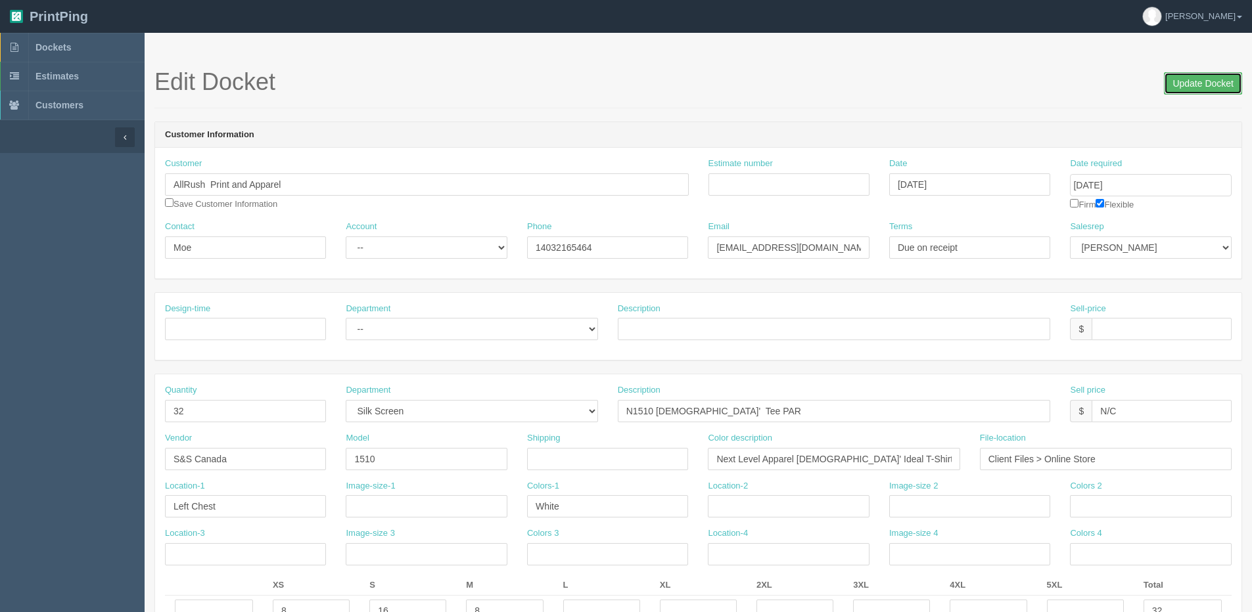
click at [1206, 76] on input "Update Docket" at bounding box center [1203, 83] width 78 height 22
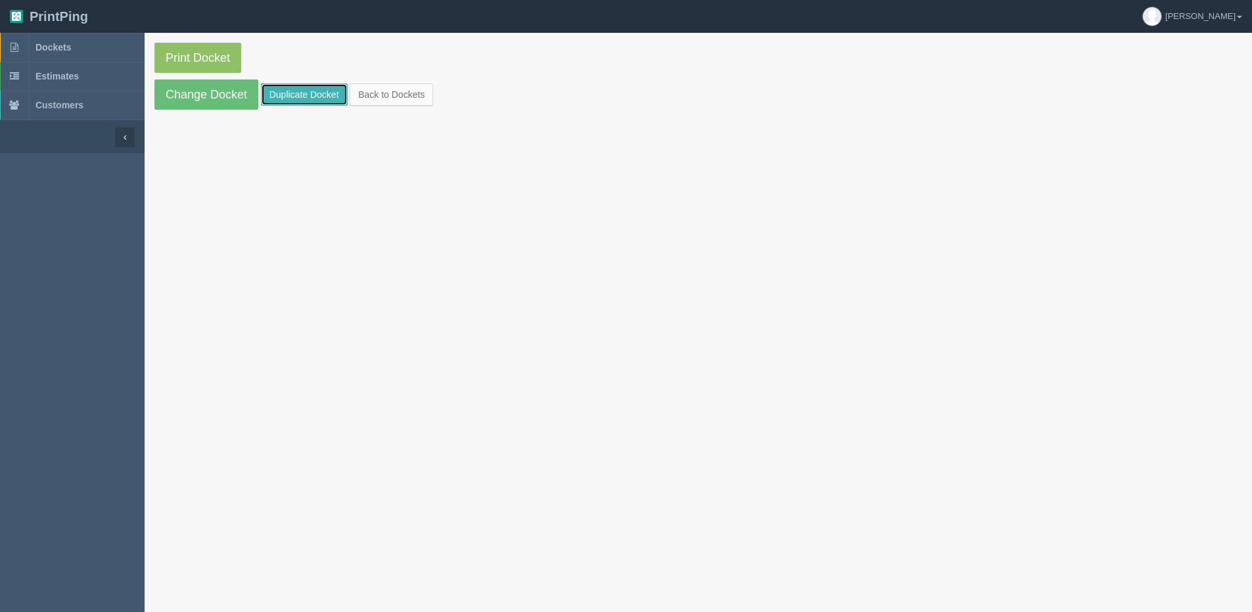
click at [287, 93] on link "Duplicate Docket" at bounding box center [304, 94] width 87 height 22
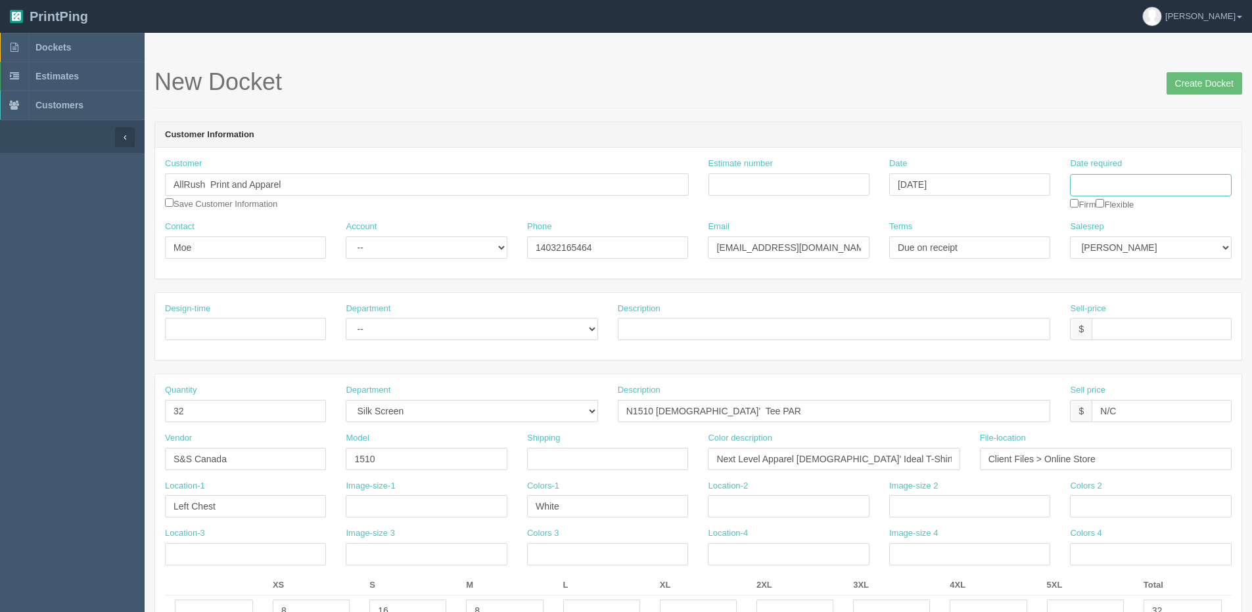
click at [1108, 187] on input "Date required" at bounding box center [1150, 185] width 161 height 22
click at [1171, 272] on td "12" at bounding box center [1170, 273] width 16 height 19
type input "[DATE]"
drag, startPoint x: 141, startPoint y: 411, endPoint x: 60, endPoint y: 420, distance: 81.3
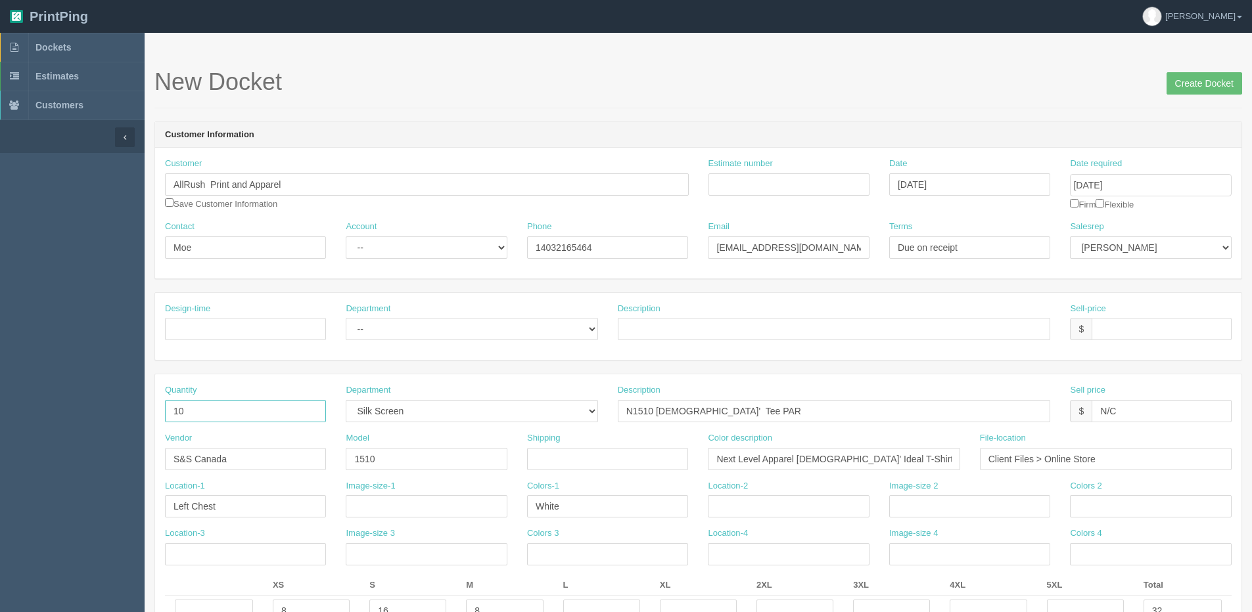
type input "10"
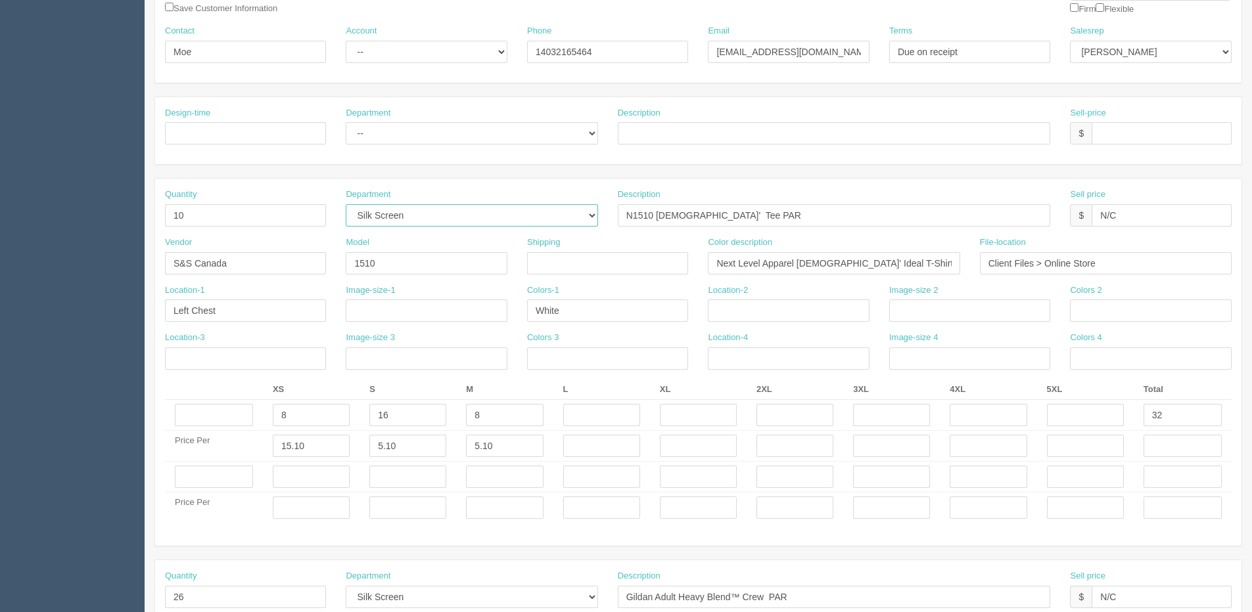
scroll to position [197, 0]
drag, startPoint x: 310, startPoint y: 422, endPoint x: 235, endPoint y: 422, distance: 74.9
click at [243, 422] on tr "8 16 8 32" at bounding box center [698, 414] width 1066 height 31
type input "5"
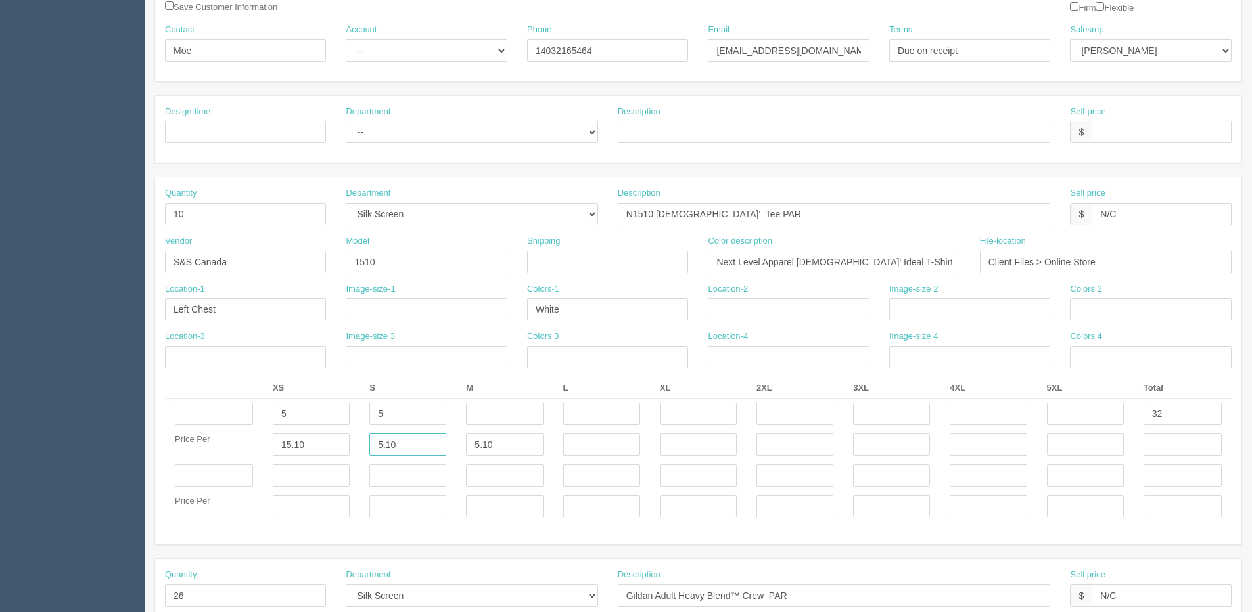
drag, startPoint x: 384, startPoint y: 458, endPoint x: 231, endPoint y: 466, distance: 153.3
click at [242, 464] on tbody "5 5 32 Price Per 15.10 5.10 5.10 Price Per" at bounding box center [698, 461] width 1066 height 124
drag, startPoint x: 325, startPoint y: 442, endPoint x: 133, endPoint y: 438, distance: 192.5
click at [152, 451] on section "New Docket Create Docket Customer Information Customer AllRush Print and Appare…" at bounding box center [698, 474] width 1107 height 1276
type input "5.39"
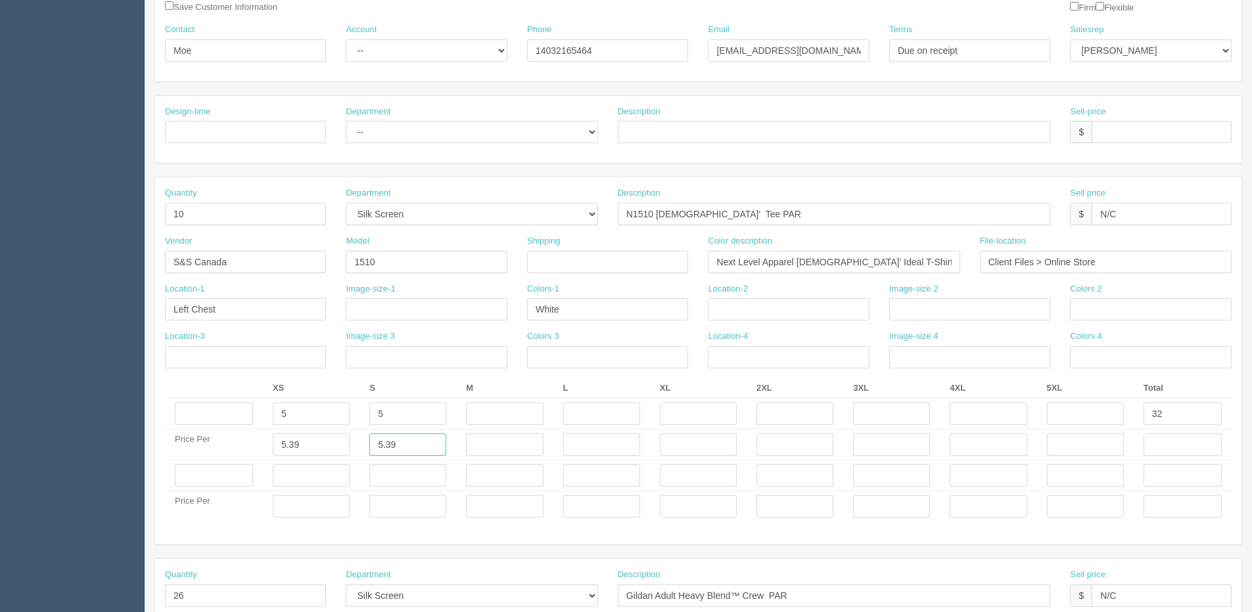
type input "5.39"
click at [338, 506] on input "text" at bounding box center [311, 506] width 77 height 22
type input "++"
drag, startPoint x: 1186, startPoint y: 407, endPoint x: 348, endPoint y: 376, distance: 838.2
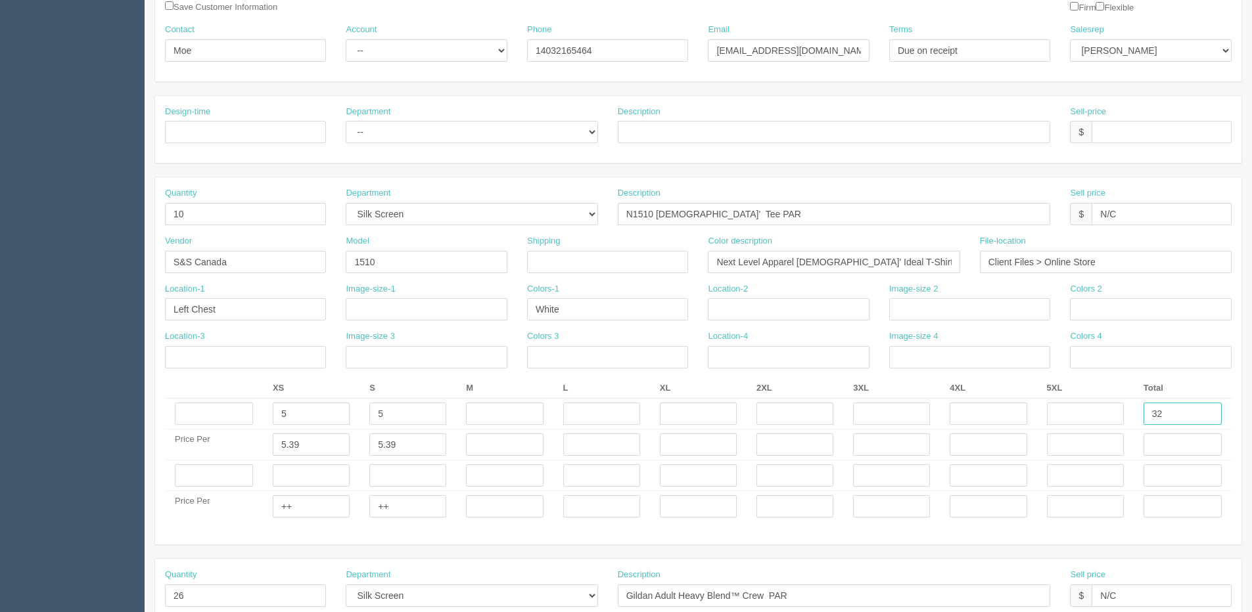
click at [964, 417] on tr "5 5 32" at bounding box center [698, 414] width 1066 height 31
type input "10"
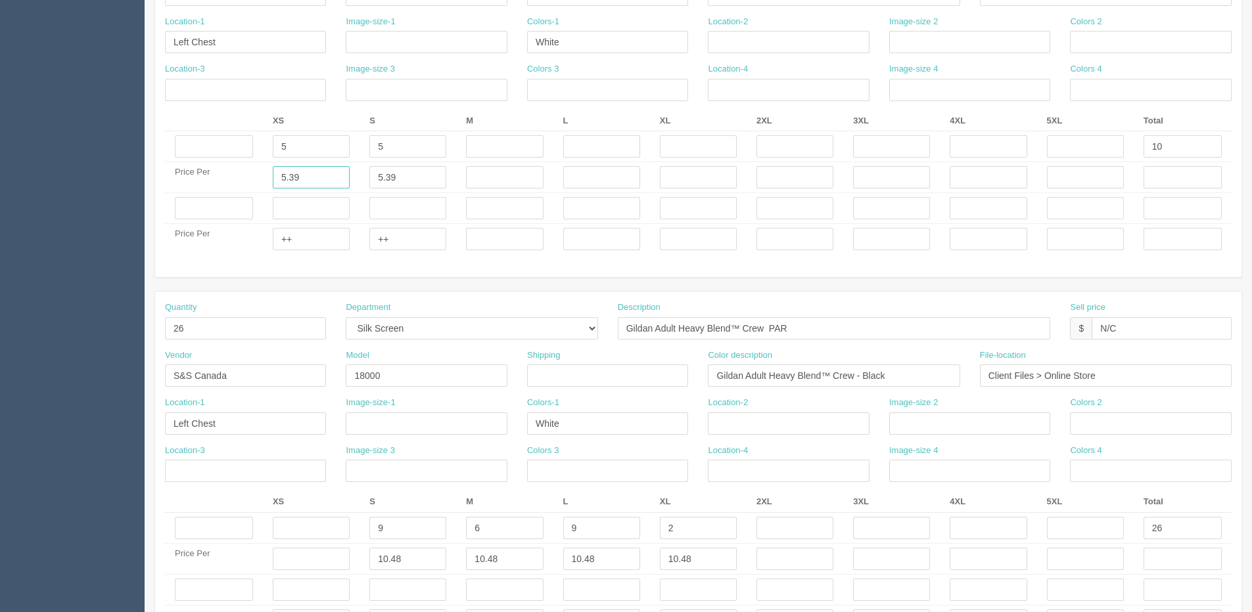
scroll to position [591, 0]
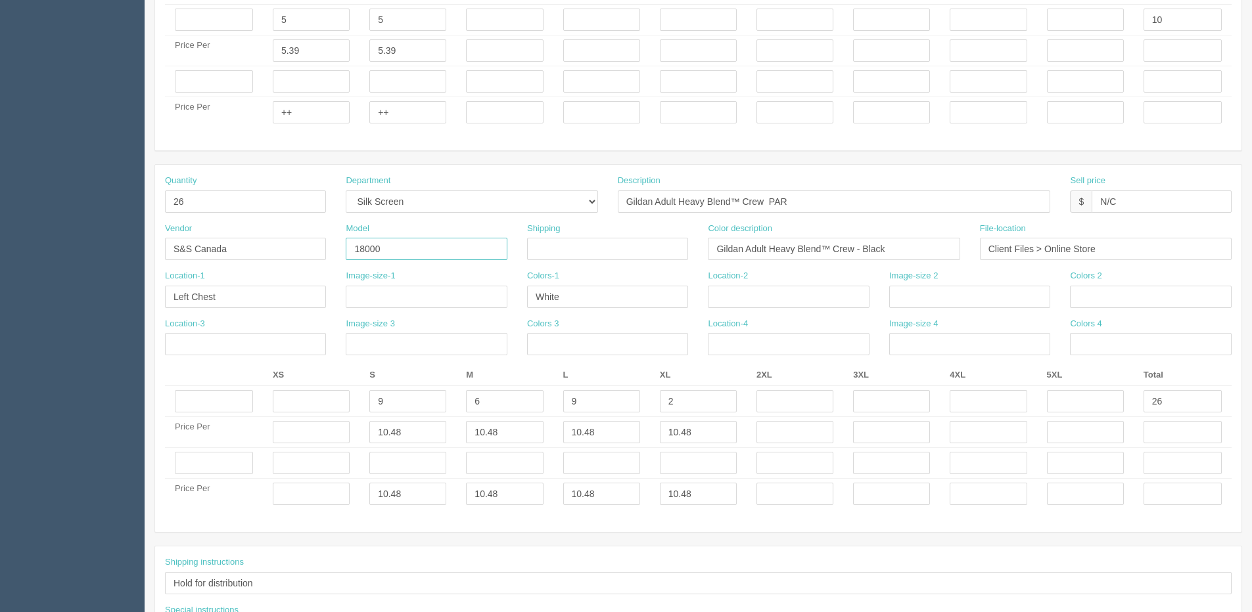
drag, startPoint x: 371, startPoint y: 252, endPoint x: 434, endPoint y: 232, distance: 65.5
click at [424, 238] on input "18000" at bounding box center [426, 249] width 161 height 22
click at [389, 255] on input "180" at bounding box center [426, 249] width 161 height 22
type input "18000"
drag, startPoint x: 395, startPoint y: 415, endPoint x: 299, endPoint y: 415, distance: 95.9
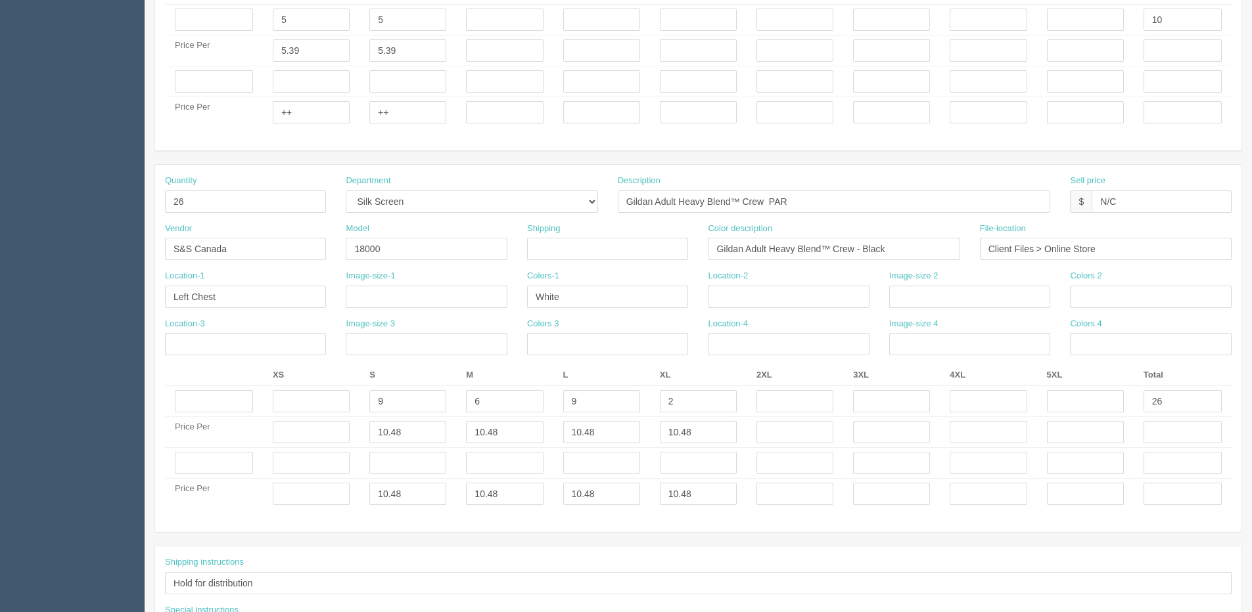
click at [299, 415] on tr "9 6 9 2 26" at bounding box center [698, 401] width 1066 height 31
drag, startPoint x: 379, startPoint y: 403, endPoint x: 109, endPoint y: 403, distance: 270.0
click at [274, 403] on tr "9 6 9 2 26" at bounding box center [698, 401] width 1066 height 31
type input "6"
type input "10"
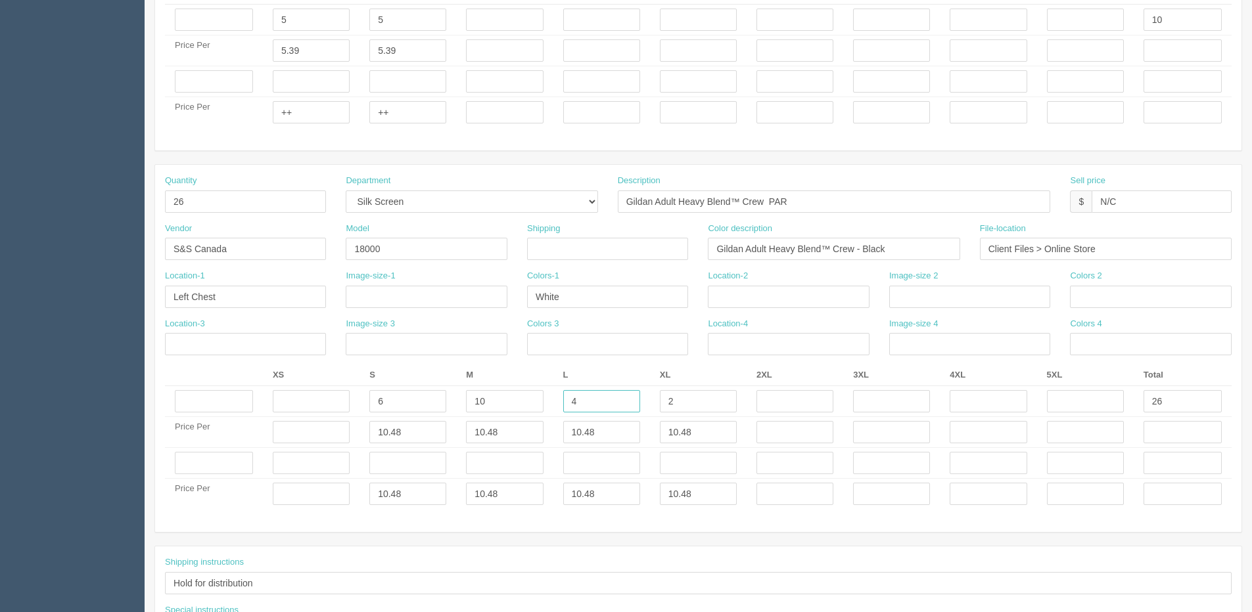
type input "4"
type input "1"
drag, startPoint x: 1173, startPoint y: 396, endPoint x: 783, endPoint y: 397, distance: 389.6
click at [982, 405] on tr "6 10 4 1 26" at bounding box center [698, 401] width 1066 height 31
type input "21"
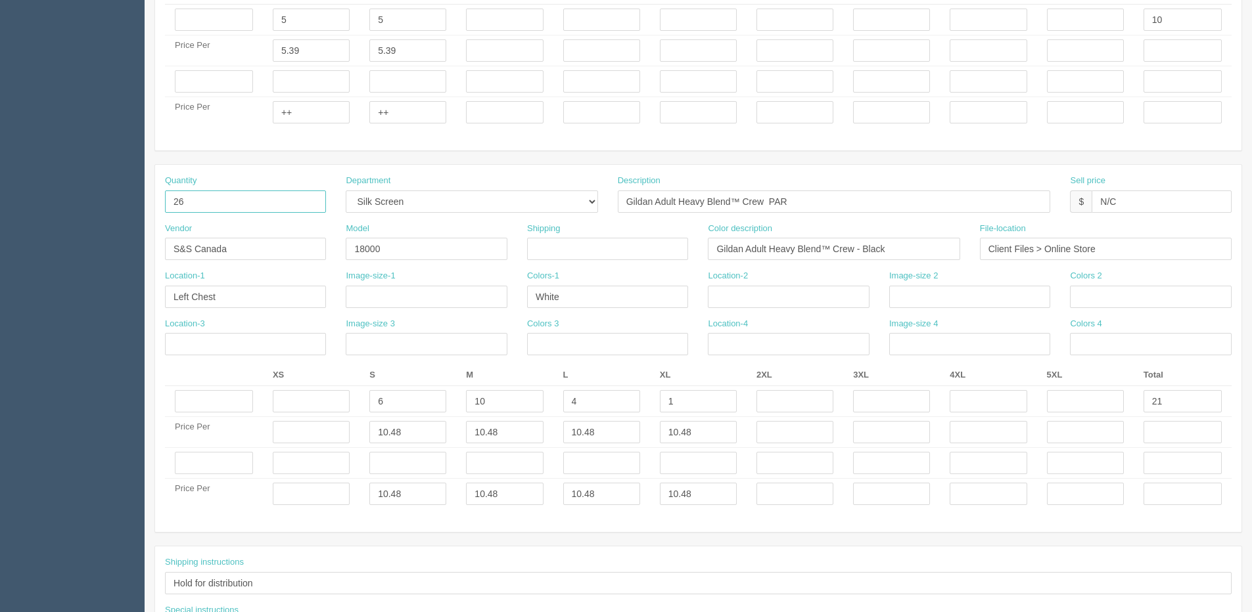
click at [93, 218] on section "Dockets Estimates Customers" at bounding box center [626, 80] width 1252 height 1276
type input "21"
drag, startPoint x: 424, startPoint y: 499, endPoint x: 232, endPoint y: 492, distance: 192.0
click at [247, 492] on tr "Price Per 10.48 10.48 10.48 10.48" at bounding box center [698, 494] width 1066 height 31
type input "+++"
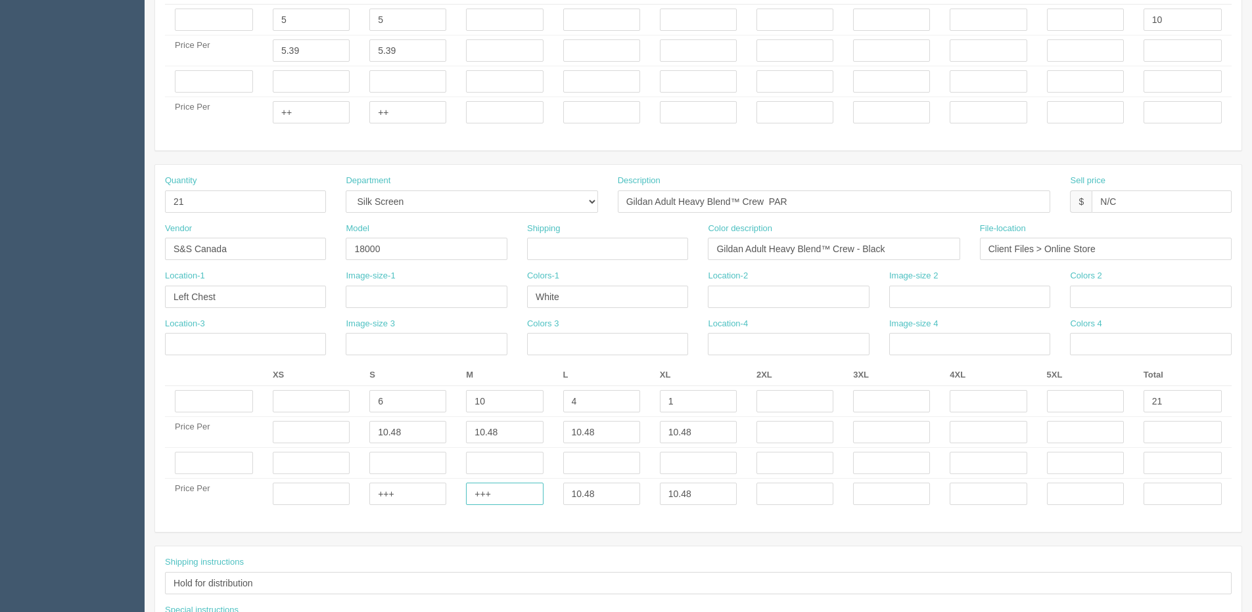
type input "++++"
type input "+++"
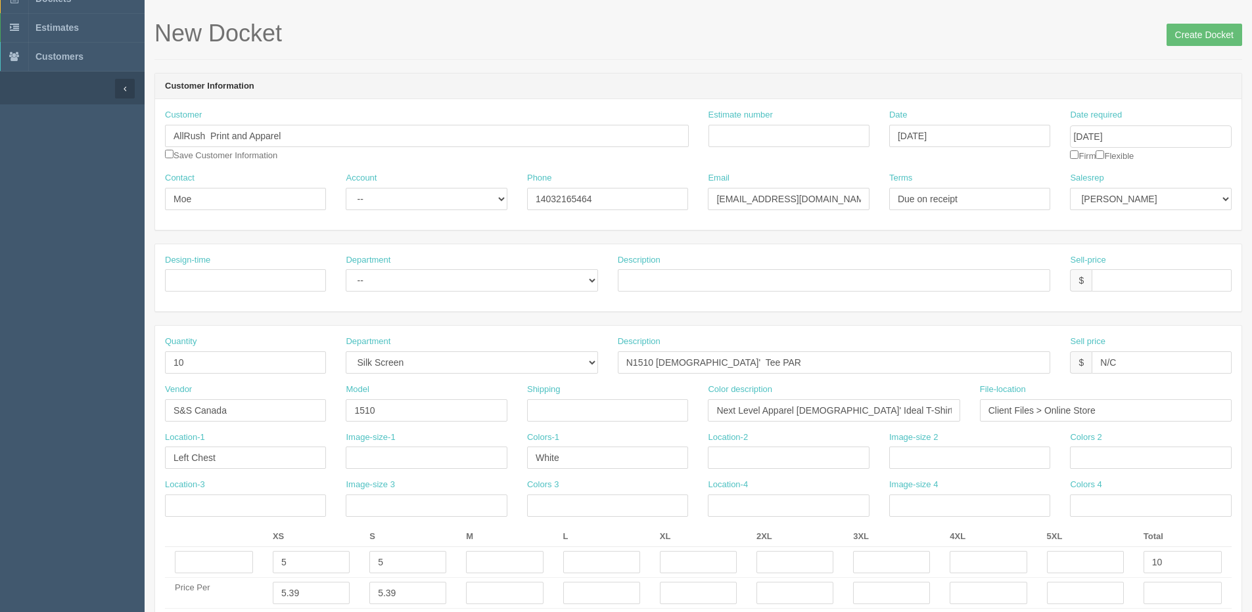
scroll to position [0, 0]
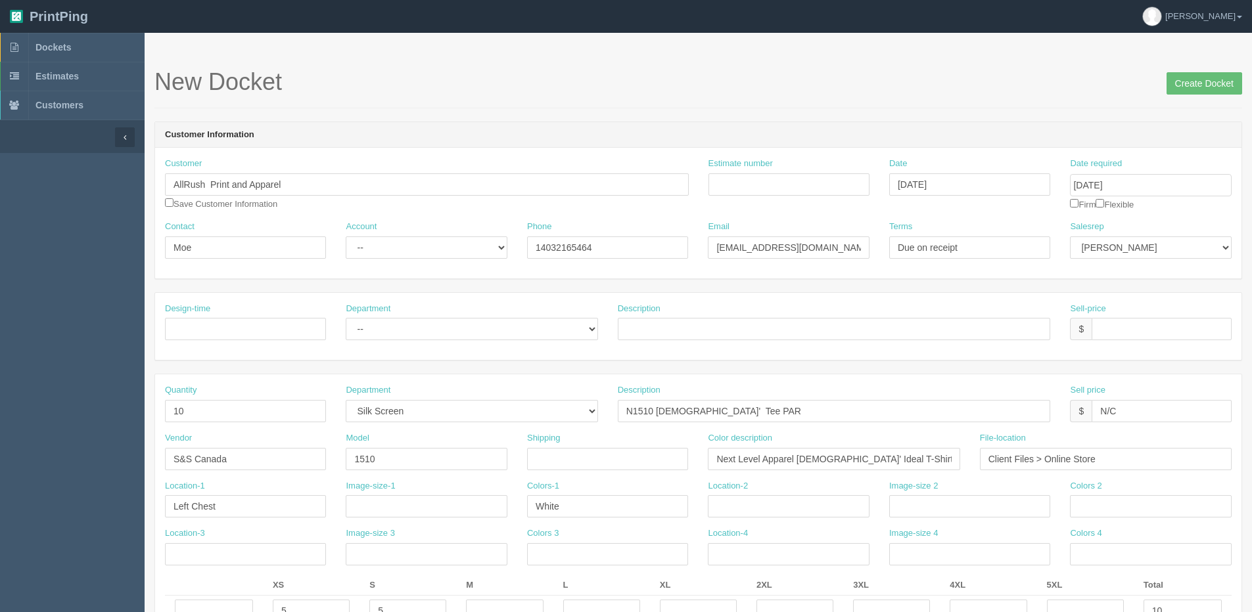
click at [1112, 198] on div "Date required September 12, 2025 Firm Flexible" at bounding box center [1150, 184] width 161 height 53
click at [1105, 209] on div "Date required September 12, 2025 Firm Flexible" at bounding box center [1150, 184] width 161 height 53
click at [1104, 202] on input "checkbox" at bounding box center [1099, 203] width 9 height 9
checkbox input "true"
click at [1211, 85] on input "Create Docket" at bounding box center [1204, 83] width 76 height 22
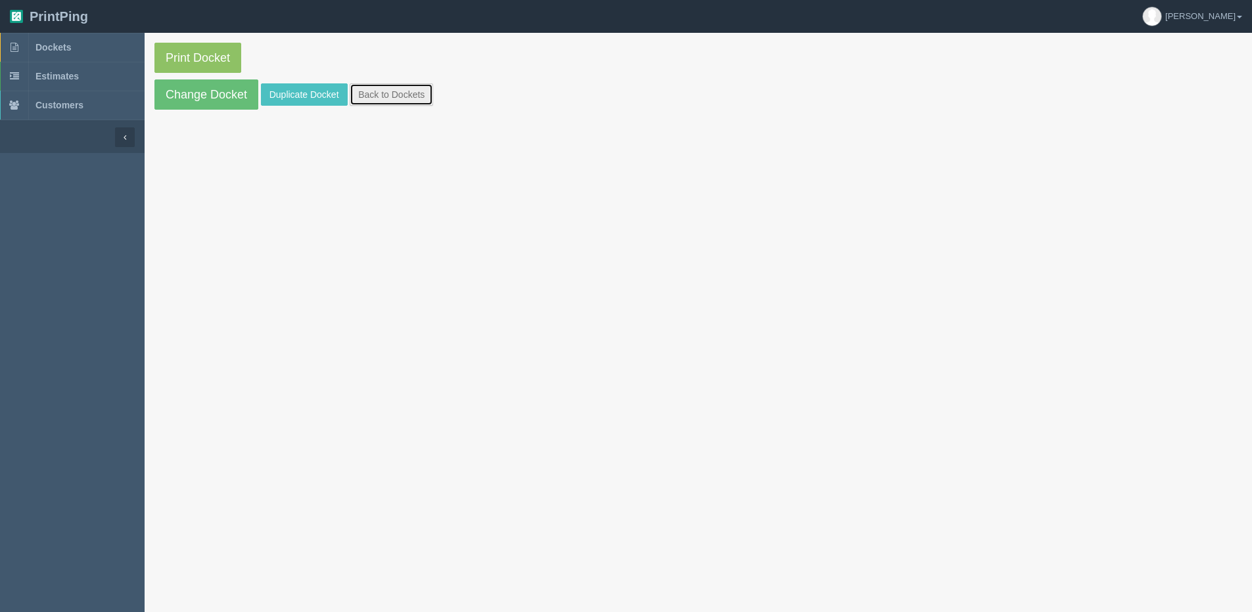
click at [394, 86] on link "Back to Dockets" at bounding box center [391, 94] width 83 height 22
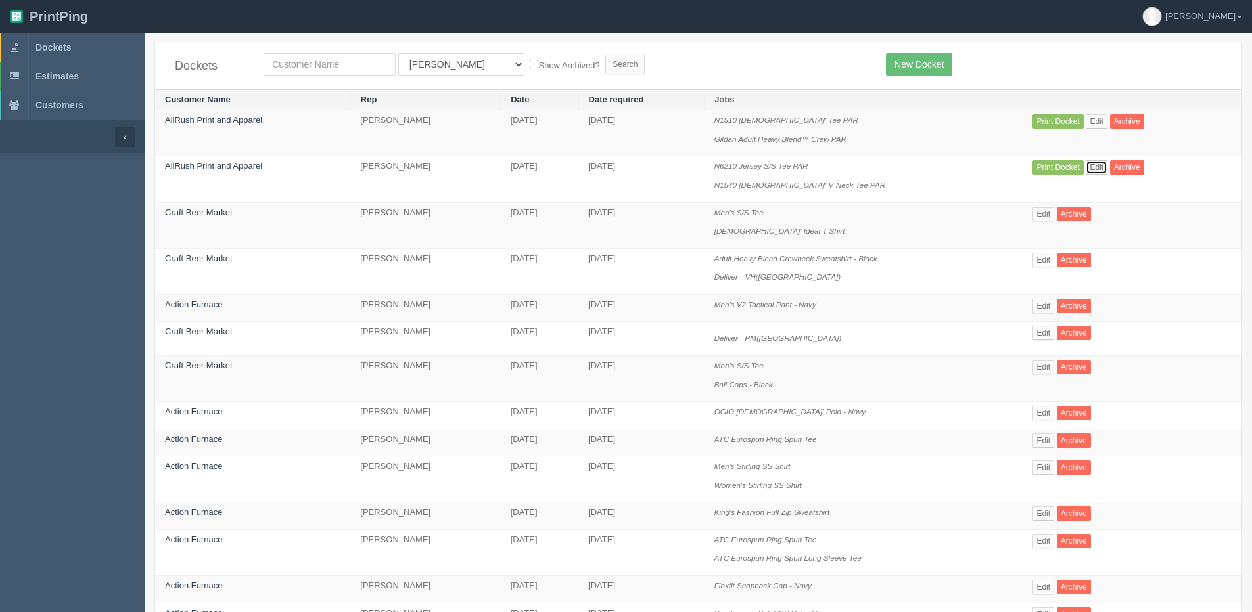
click at [1104, 172] on link "Edit" at bounding box center [1096, 167] width 22 height 14
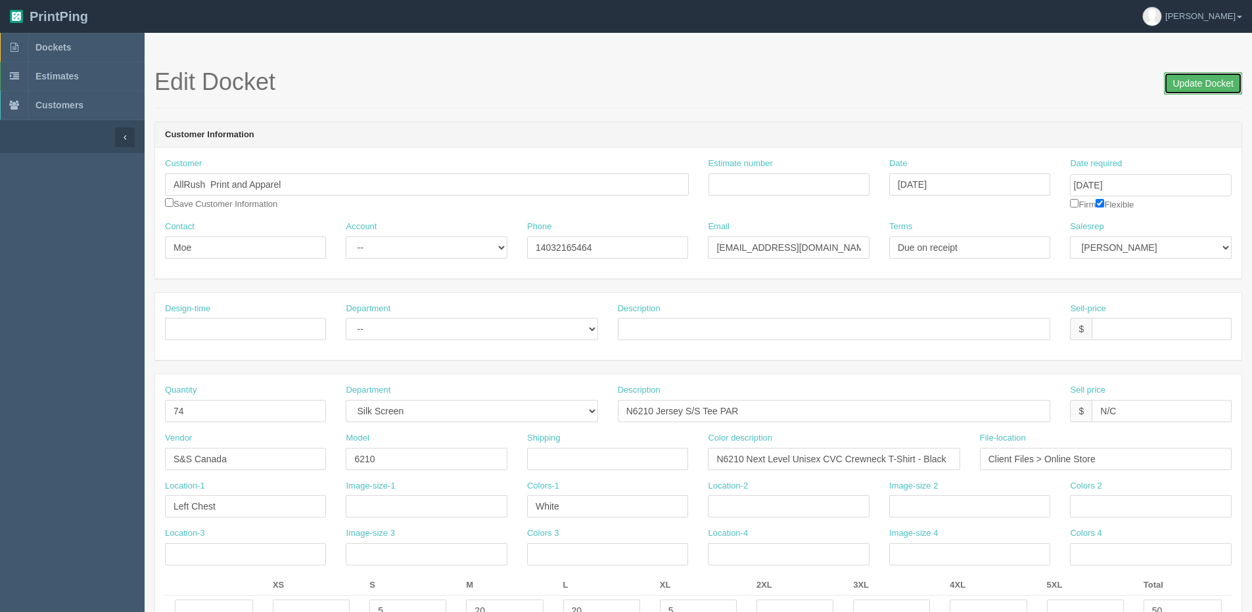
click at [1206, 81] on input "Update Docket" at bounding box center [1203, 83] width 78 height 22
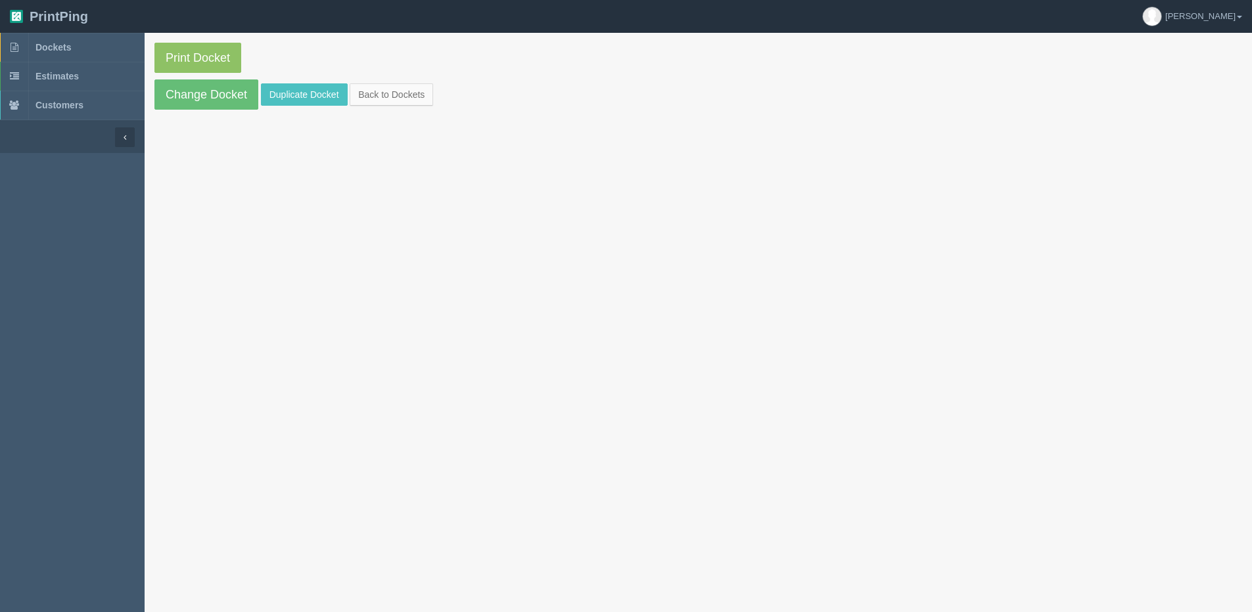
click at [221, 112] on section "Print Docket Change Docket Duplicate Docket Back to Dockets" at bounding box center [698, 76] width 1107 height 87
click at [196, 111] on section "Print Docket Change Docket Duplicate Docket Back to Dockets" at bounding box center [698, 76] width 1107 height 87
click at [195, 101] on link "Change Docket" at bounding box center [206, 94] width 104 height 30
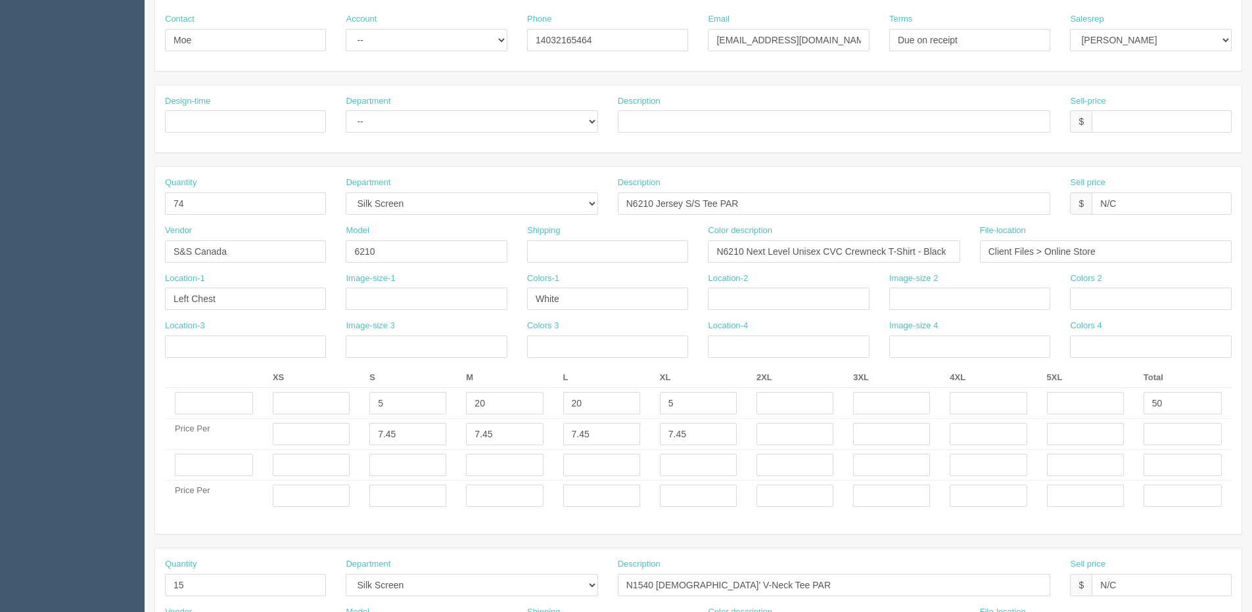
scroll to position [263, 0]
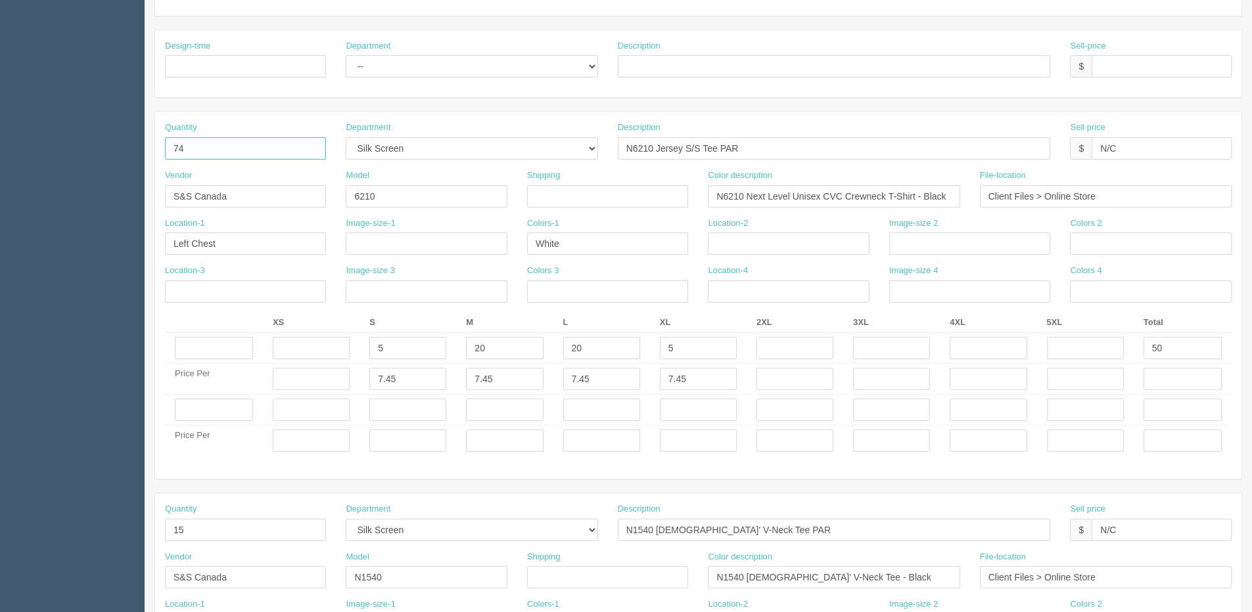
drag, startPoint x: 192, startPoint y: 152, endPoint x: 0, endPoint y: 152, distance: 192.5
click at [60, 152] on section "Dockets Estimates Customers" at bounding box center [626, 408] width 1252 height 1276
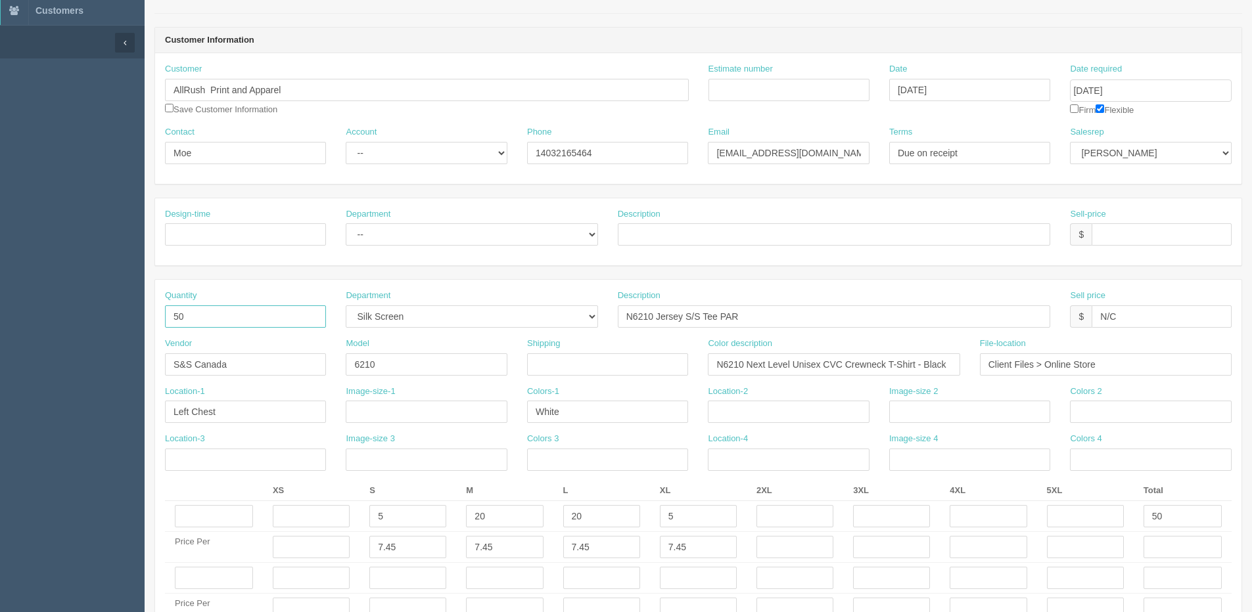
scroll to position [0, 0]
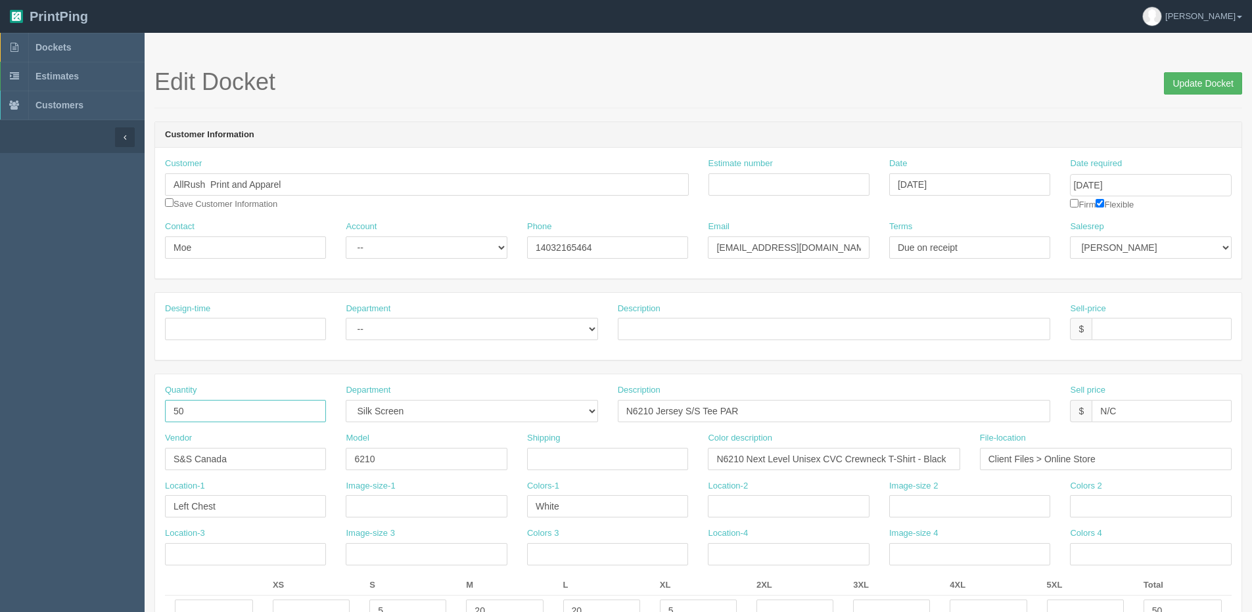
type input "50"
click at [1200, 77] on input "Update Docket" at bounding box center [1203, 83] width 78 height 22
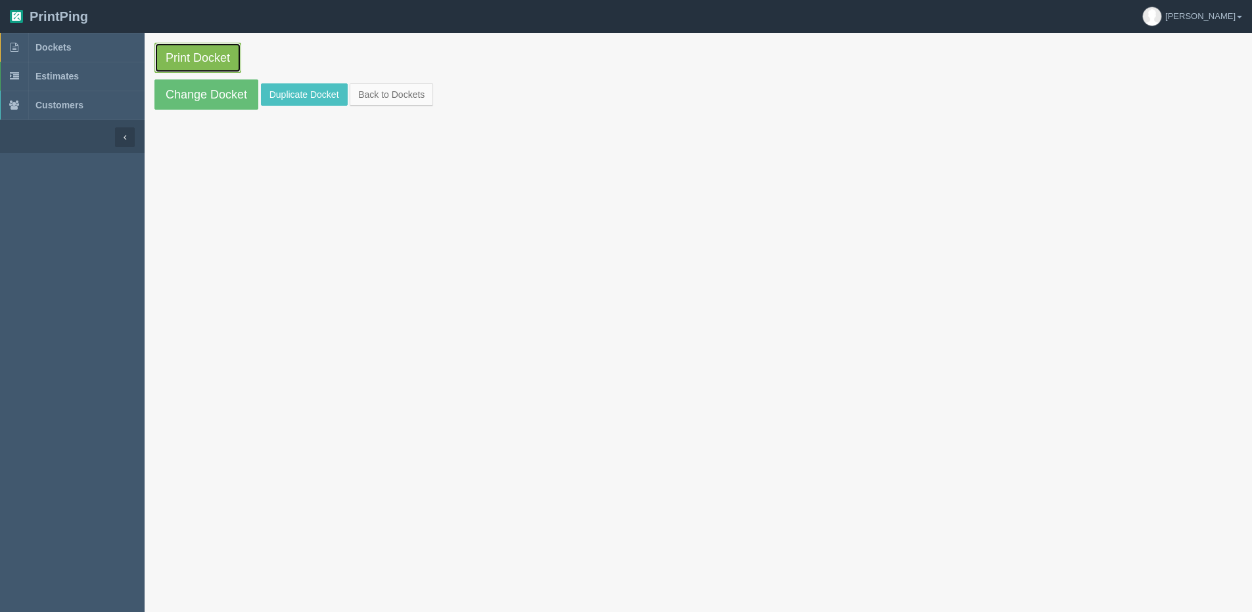
click at [204, 60] on link "Print Docket" at bounding box center [197, 58] width 87 height 30
click at [200, 91] on link "Change Docket" at bounding box center [206, 94] width 104 height 30
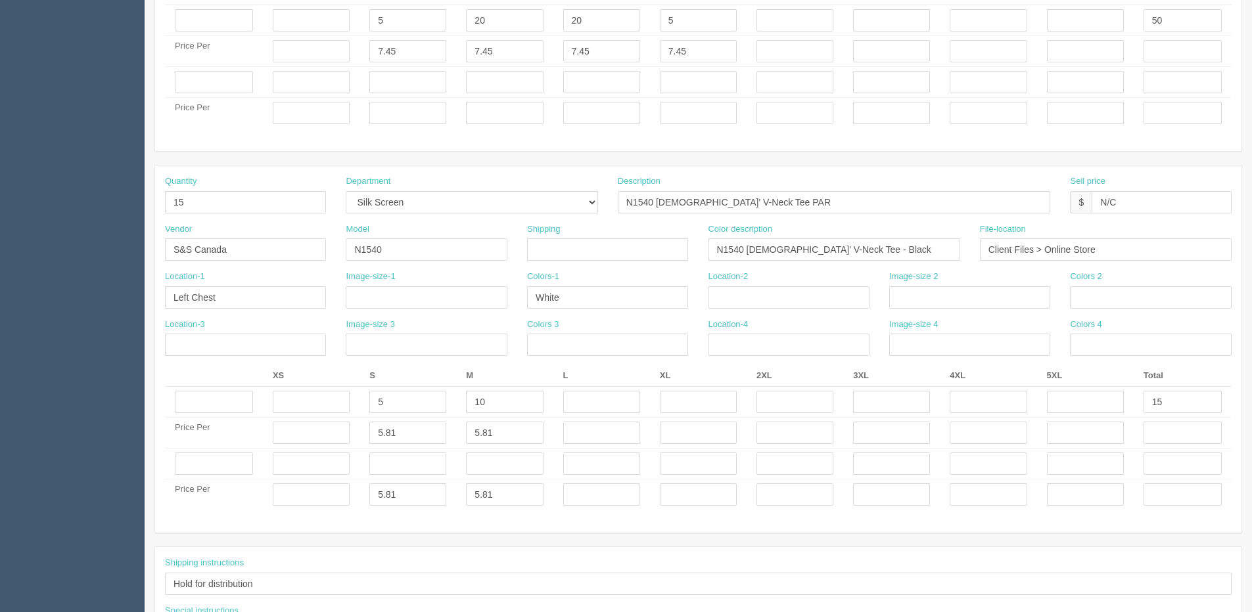
scroll to position [696, 0]
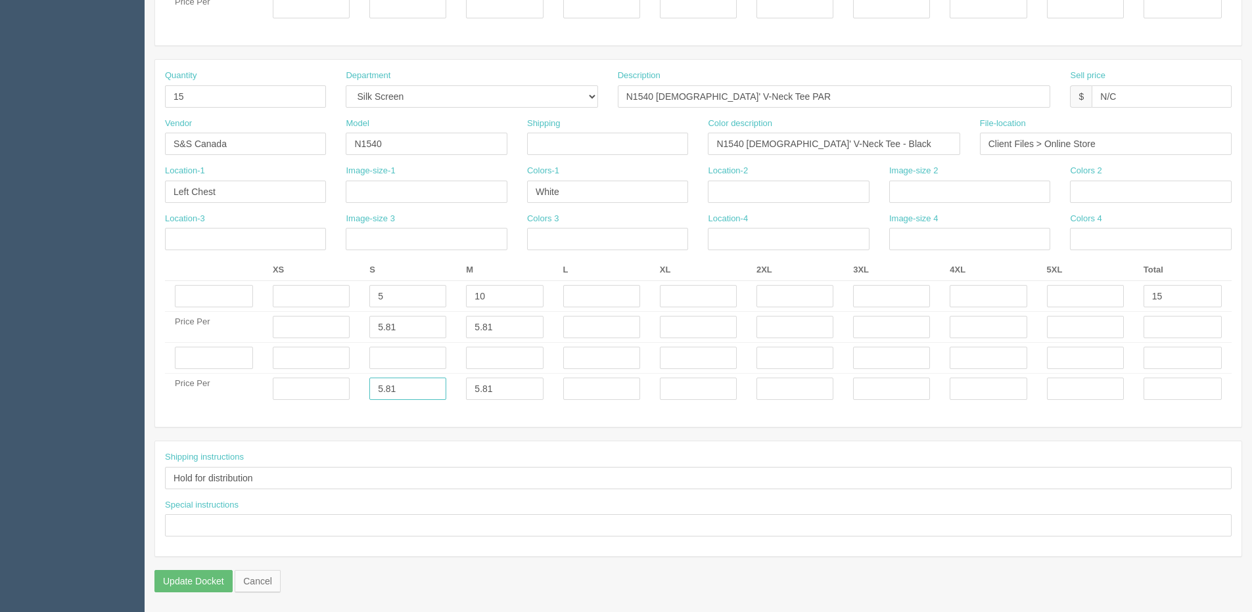
drag, startPoint x: 435, startPoint y: 399, endPoint x: 352, endPoint y: 401, distance: 82.8
click at [378, 401] on td "5.81" at bounding box center [407, 389] width 97 height 31
type input "++++"
type input "="
type input "++++"
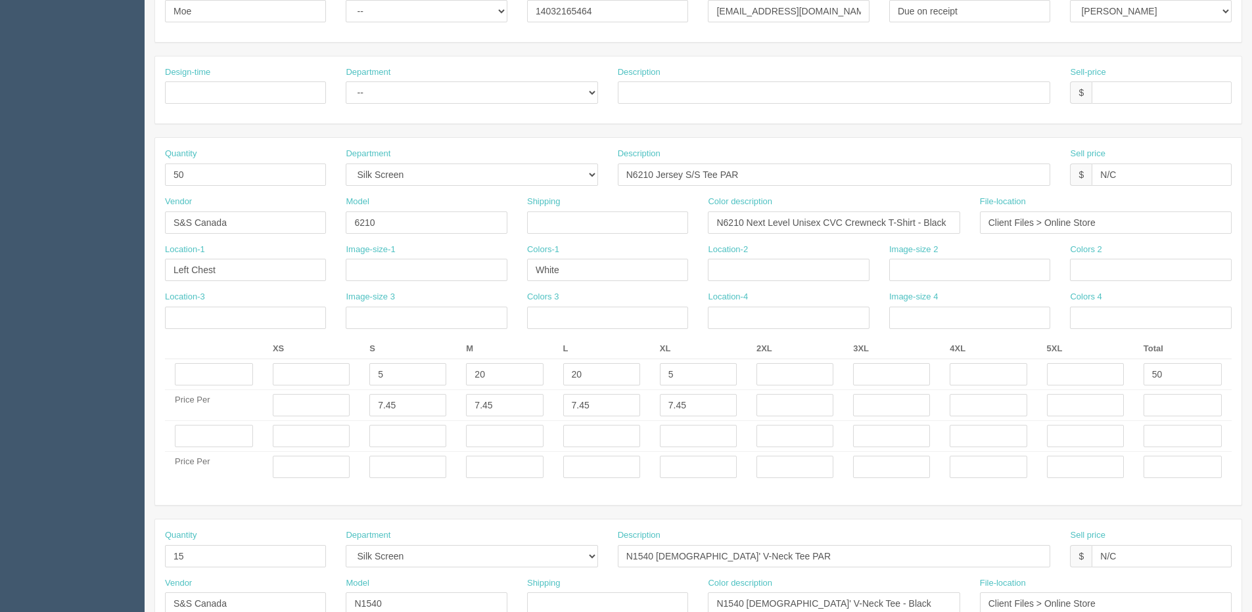
scroll to position [39, 0]
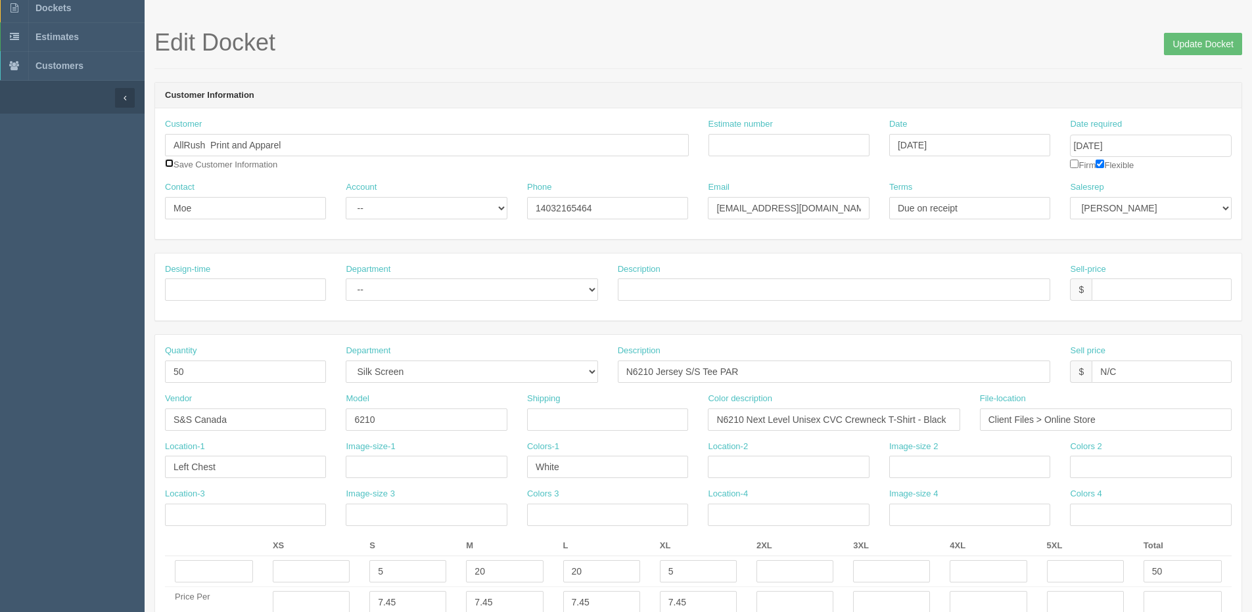
click at [168, 165] on input "checkbox" at bounding box center [169, 163] width 9 height 9
checkbox input "true"
click at [1185, 44] on input "Update Docket" at bounding box center [1203, 44] width 78 height 22
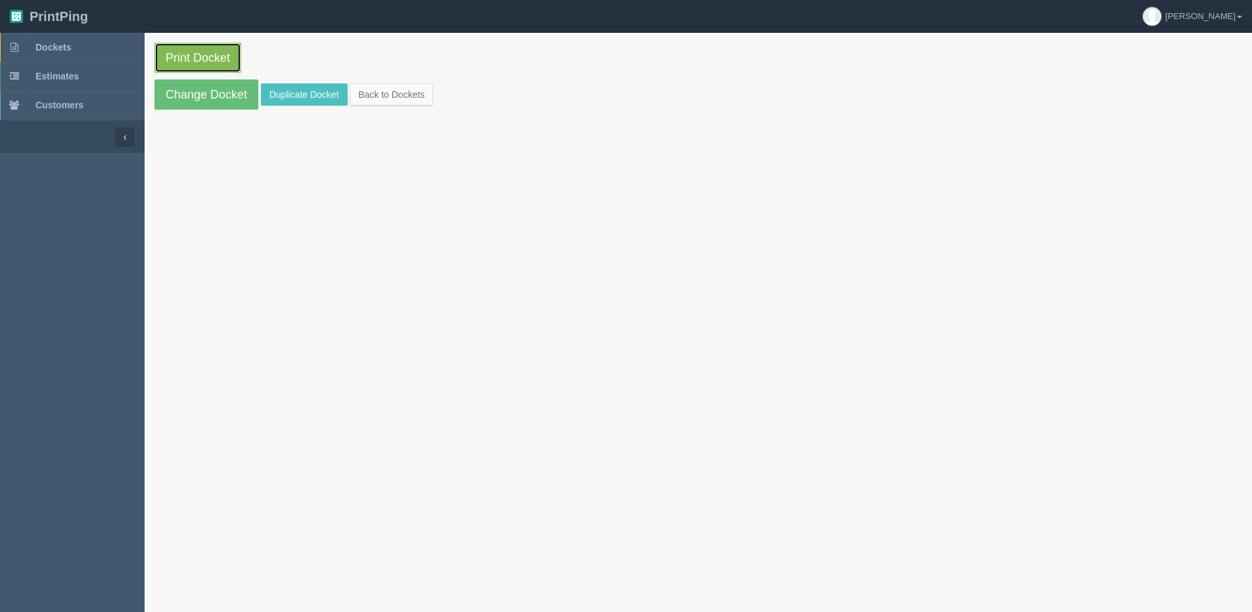
click at [196, 55] on link "Print Docket" at bounding box center [197, 58] width 87 height 30
click at [415, 87] on link "Back to Dockets" at bounding box center [391, 94] width 83 height 22
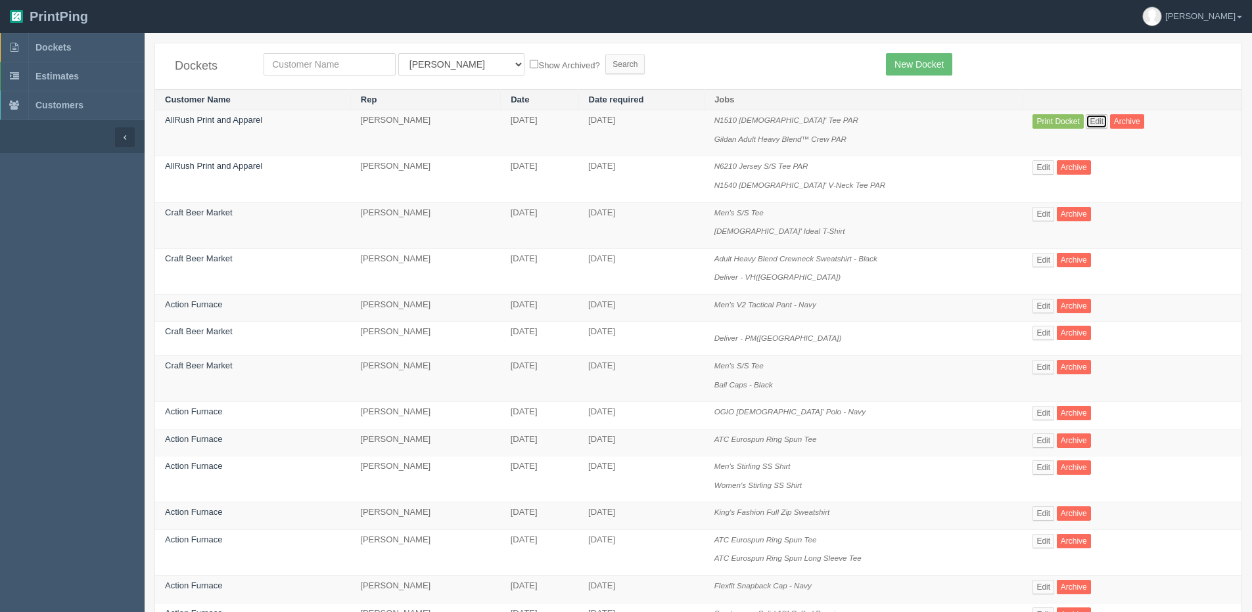
click at [1090, 124] on link "Edit" at bounding box center [1096, 121] width 22 height 14
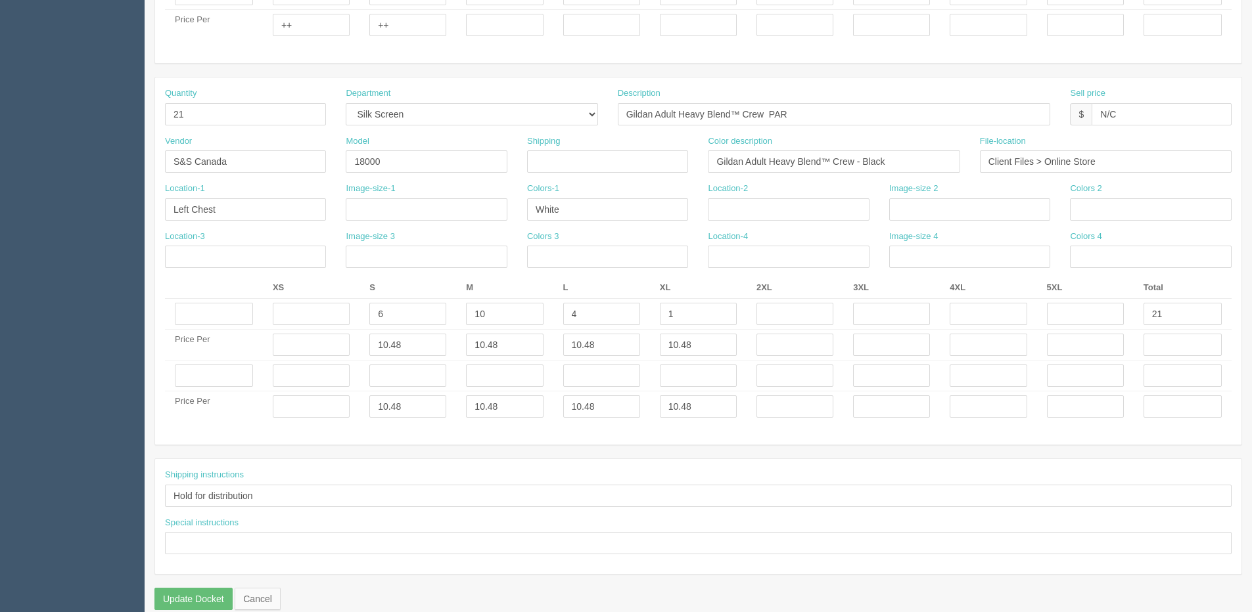
scroll to position [696, 0]
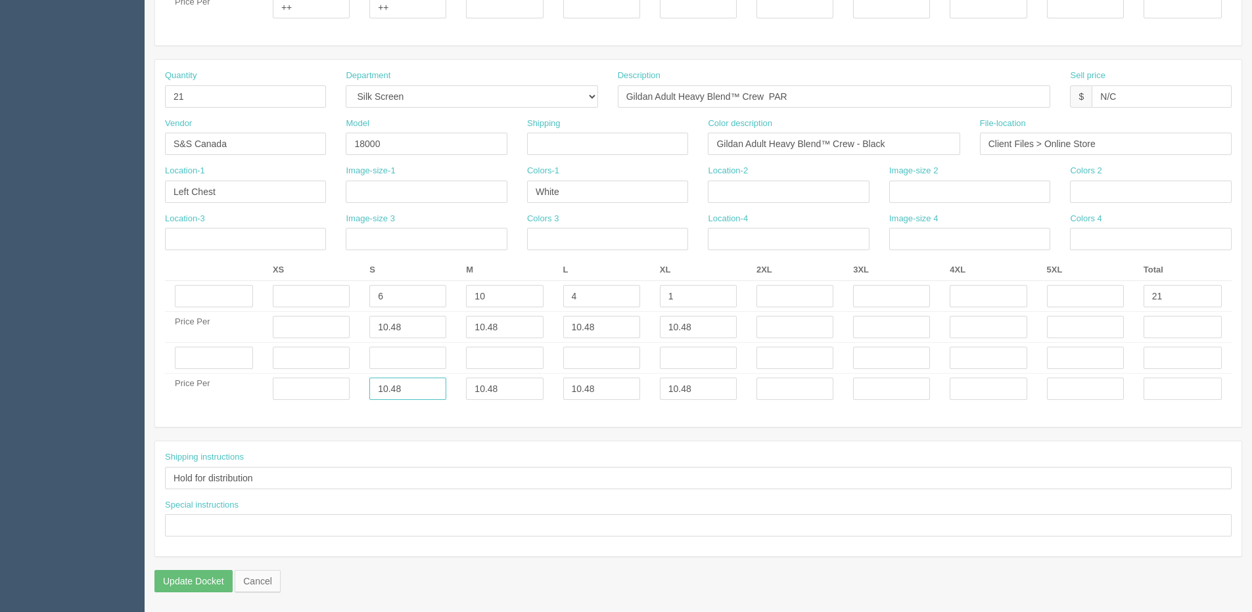
drag, startPoint x: 435, startPoint y: 388, endPoint x: 302, endPoint y: 399, distance: 133.2
click at [302, 399] on tr "Price Per 10.48 10.48 10.48 10.48" at bounding box center [698, 389] width 1066 height 31
type input "+++"
type input "="
type input "++++"
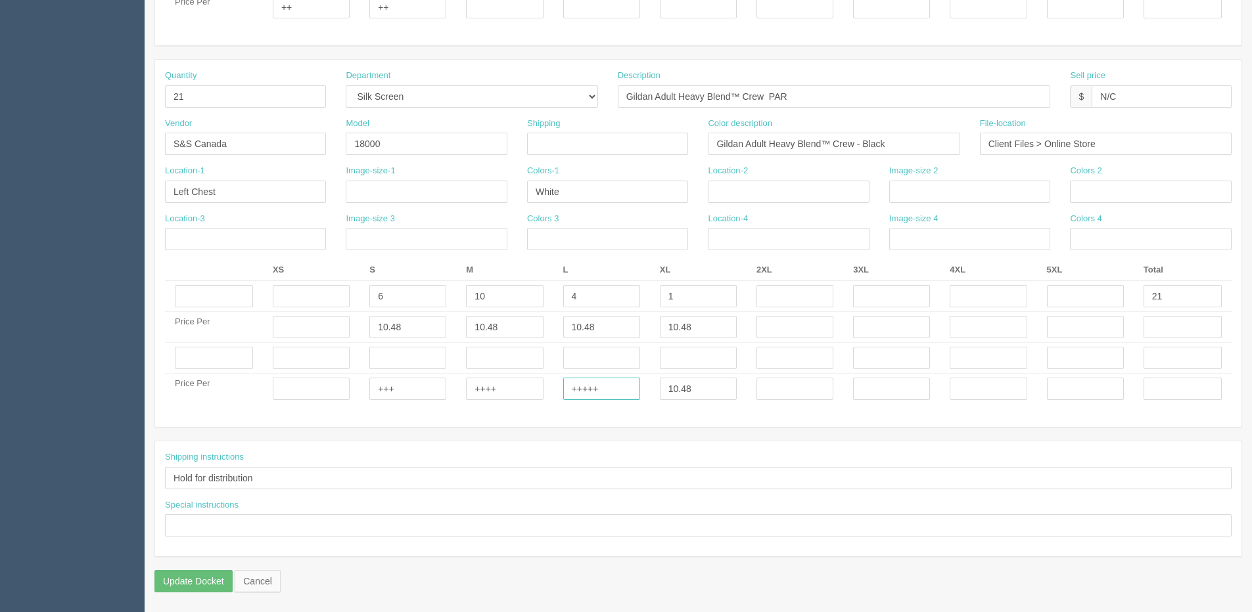
type input "+++++"
type input "="
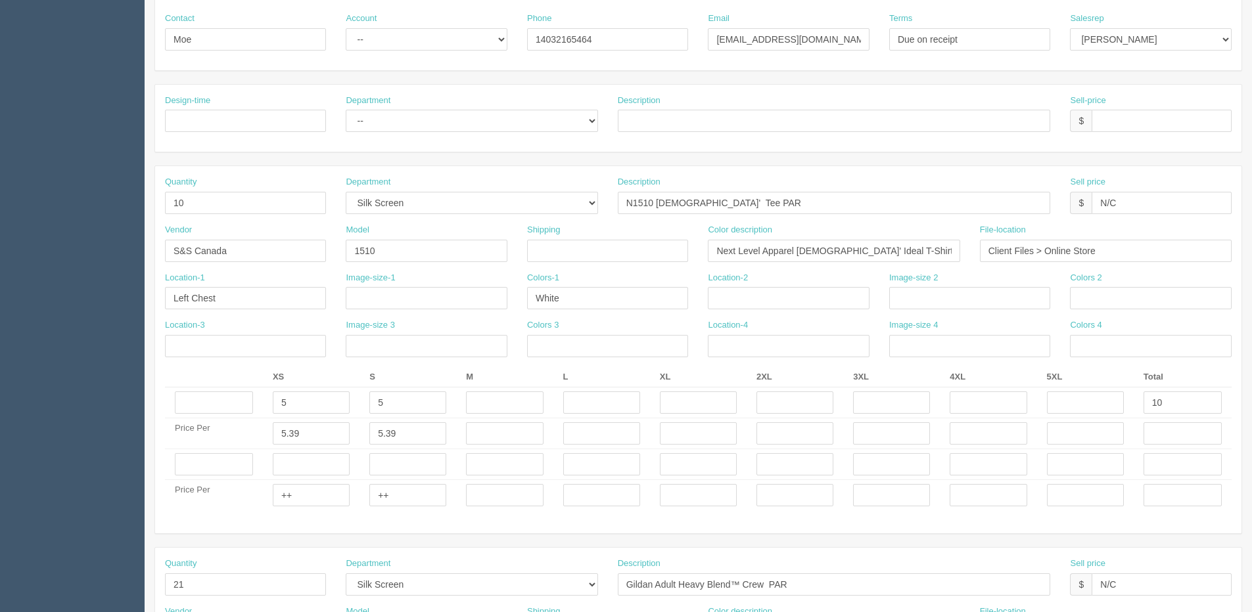
scroll to position [105, 0]
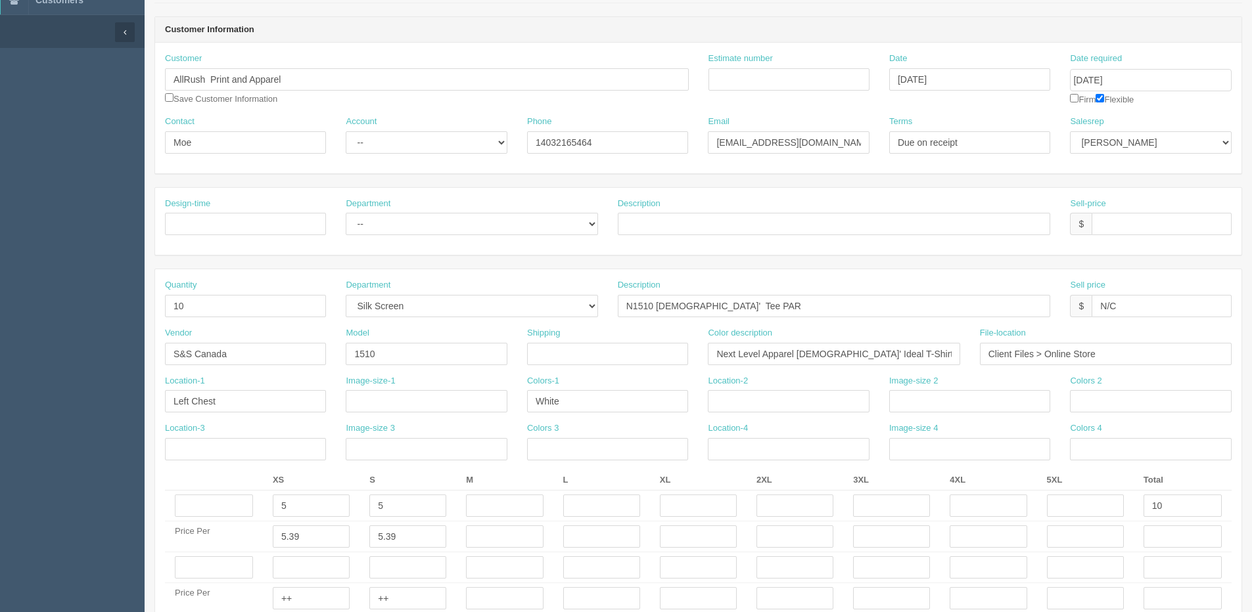
type input "++++++"
click at [173, 97] on input "checkbox" at bounding box center [169, 97] width 9 height 9
checkbox input "true"
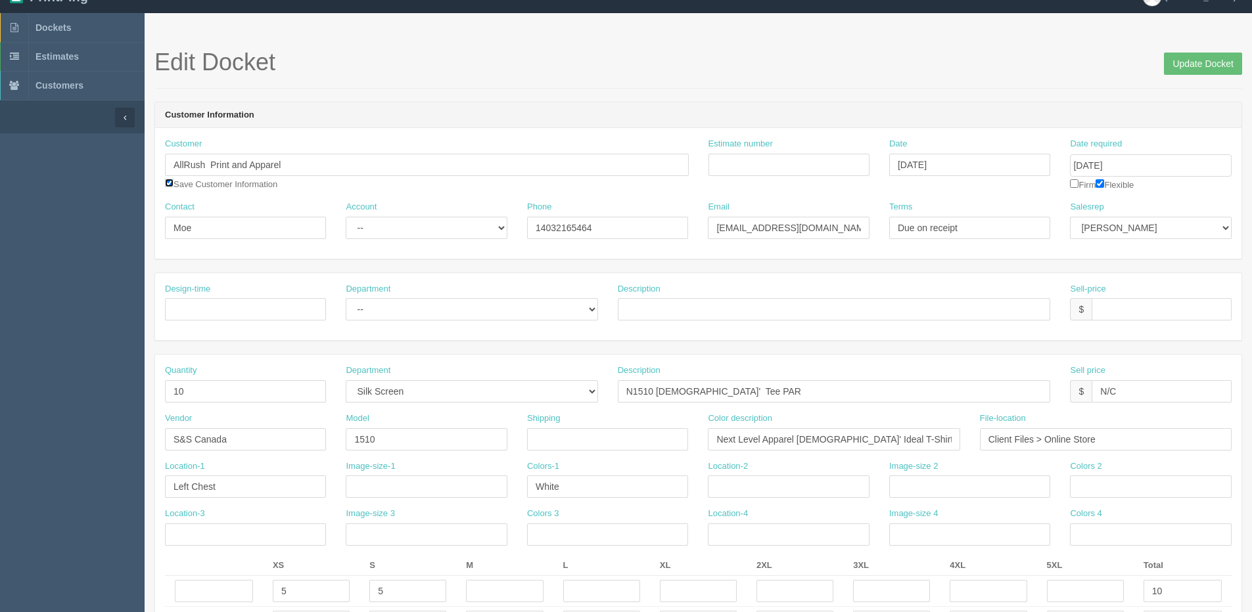
scroll to position [0, 0]
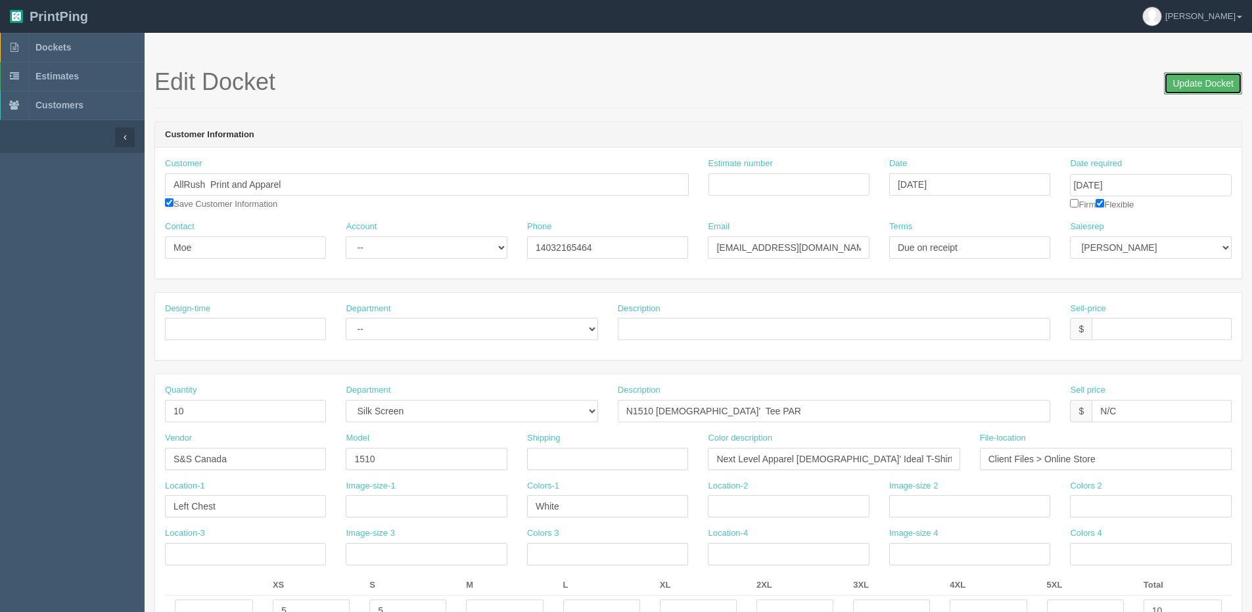
click at [1212, 82] on input "Update Docket" at bounding box center [1203, 83] width 78 height 22
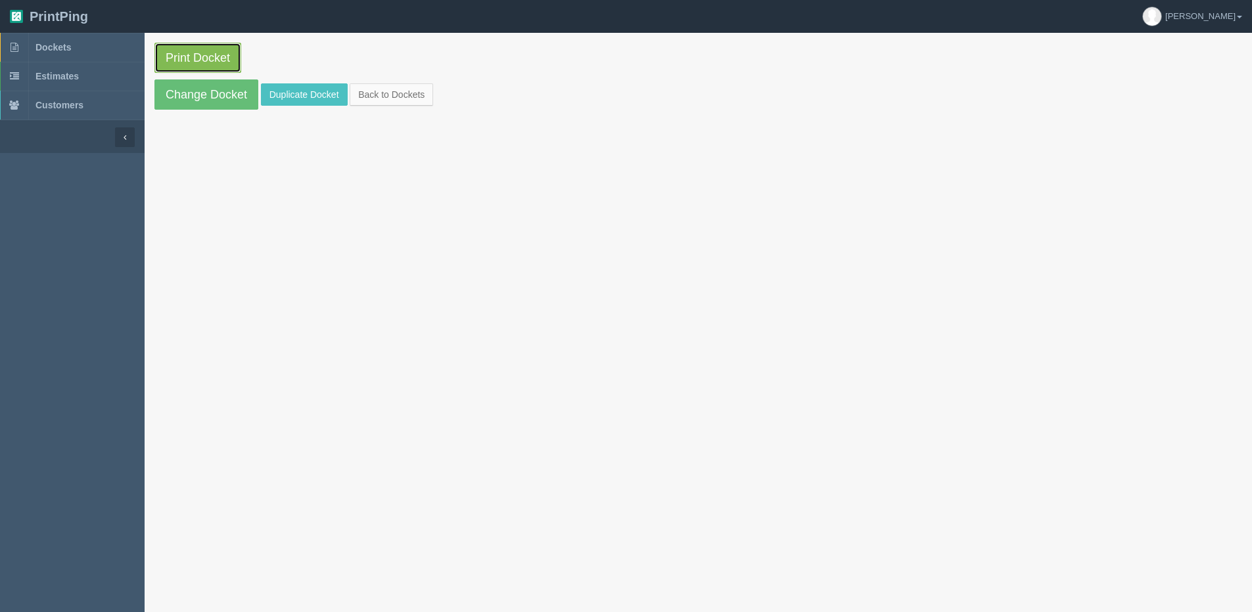
drag, startPoint x: 0, startPoint y: 0, endPoint x: 198, endPoint y: 55, distance: 205.3
click at [198, 55] on link "Print Docket" at bounding box center [197, 58] width 87 height 30
click at [399, 79] on section "Print Docket Change Docket Duplicate Docket Back to Dockets" at bounding box center [698, 76] width 1107 height 87
drag, startPoint x: 405, startPoint y: 97, endPoint x: 396, endPoint y: 97, distance: 8.6
click at [405, 97] on link "Back to Dockets" at bounding box center [391, 94] width 83 height 22
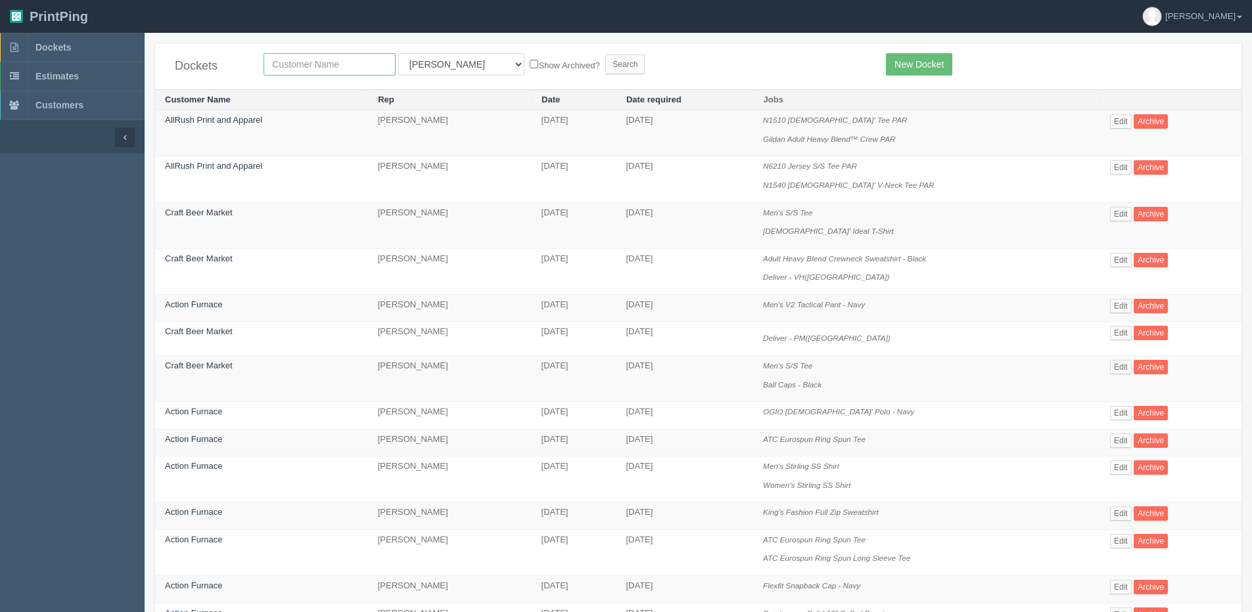
click at [296, 56] on input "text" at bounding box center [329, 64] width 132 height 22
type input "TILE"
click at [605, 55] on input "Search" at bounding box center [624, 65] width 39 height 20
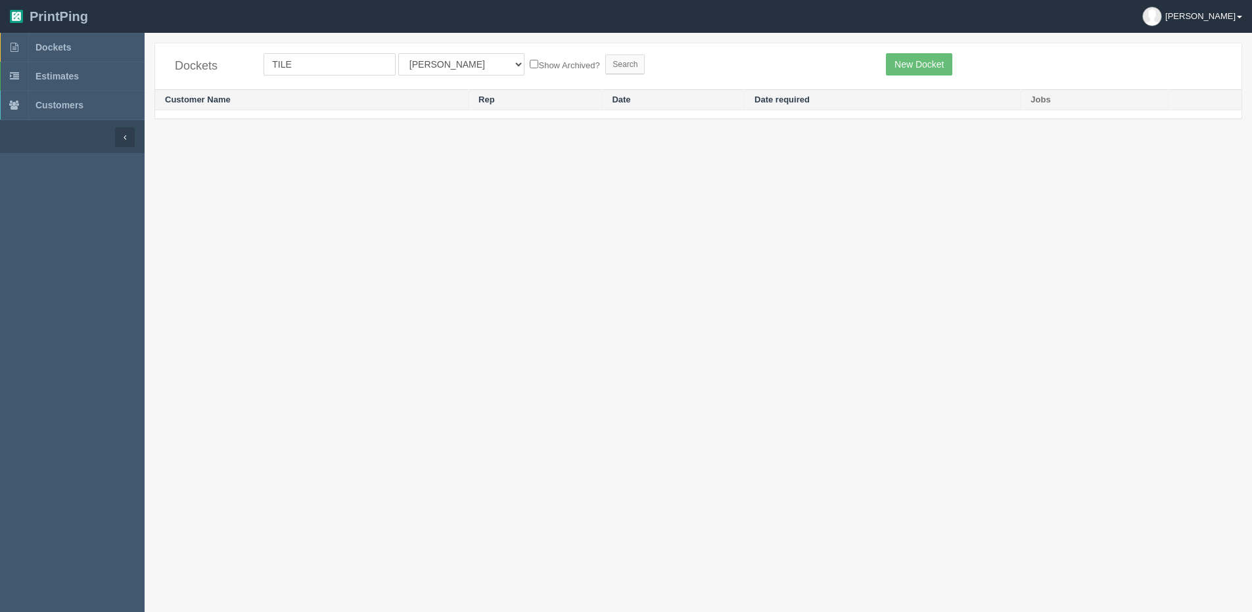
click at [1238, 16] on b at bounding box center [1238, 17] width 5 height 3
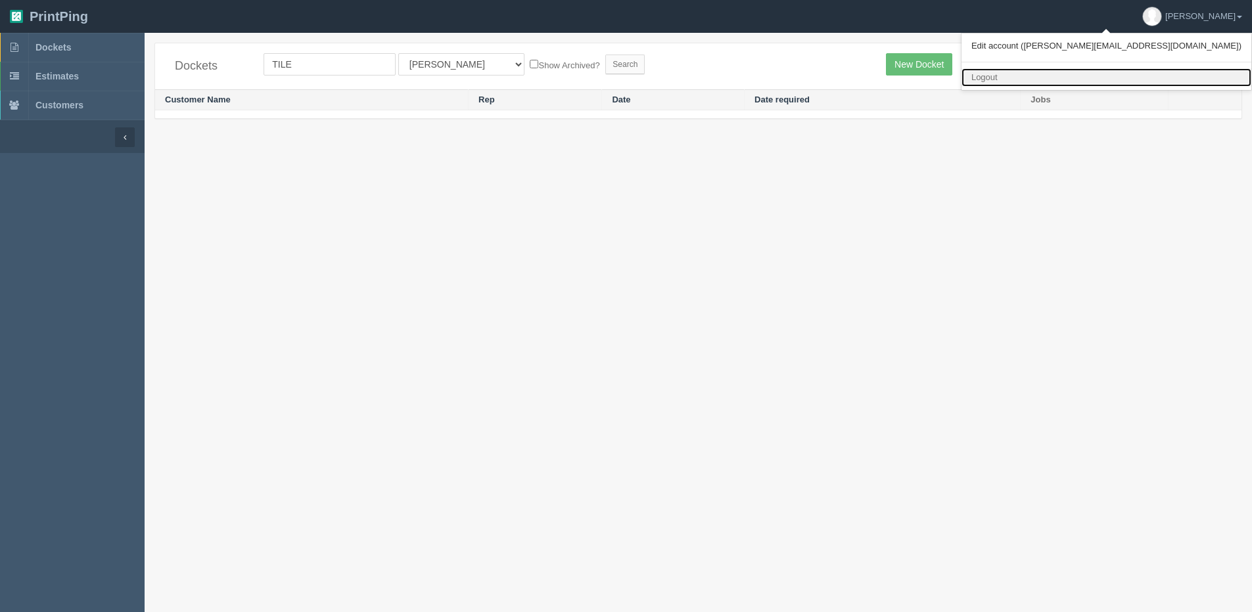
click at [1148, 78] on link "Logout" at bounding box center [1106, 77] width 290 height 19
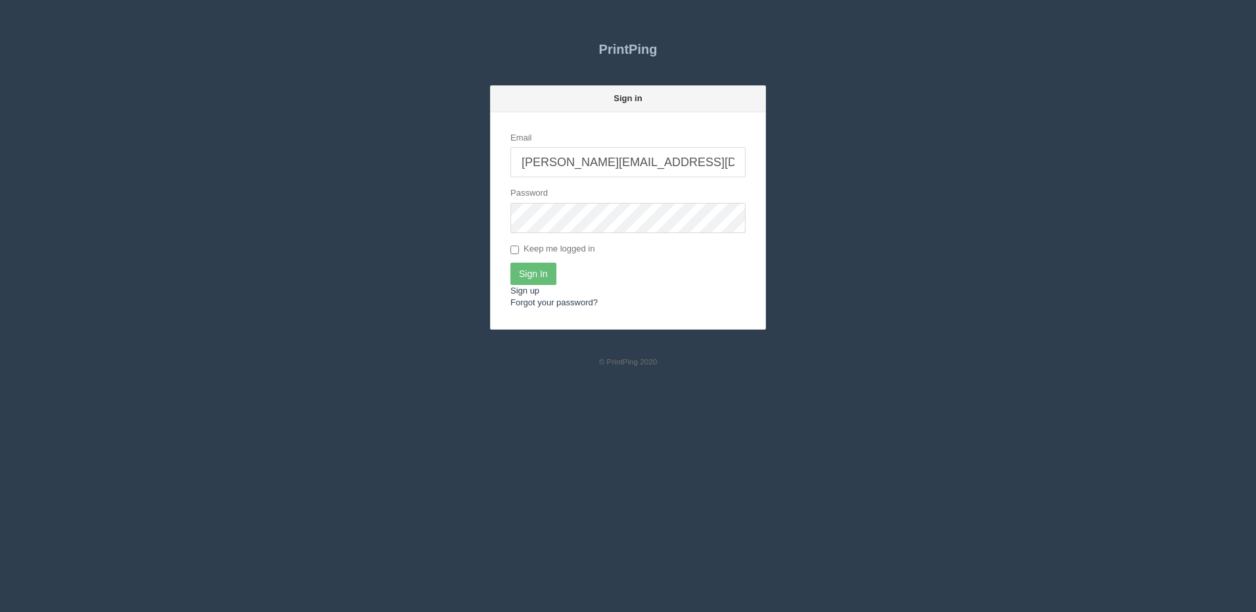
click at [581, 162] on input "[PERSON_NAME][EMAIL_ADDRESS][DOMAIN_NAME]" at bounding box center [627, 162] width 235 height 30
type input "[PERSON_NAME][EMAIL_ADDRESS][DOMAIN_NAME]"
click at [537, 272] on input "Sign In" at bounding box center [533, 274] width 46 height 22
